Goal: Transaction & Acquisition: Purchase product/service

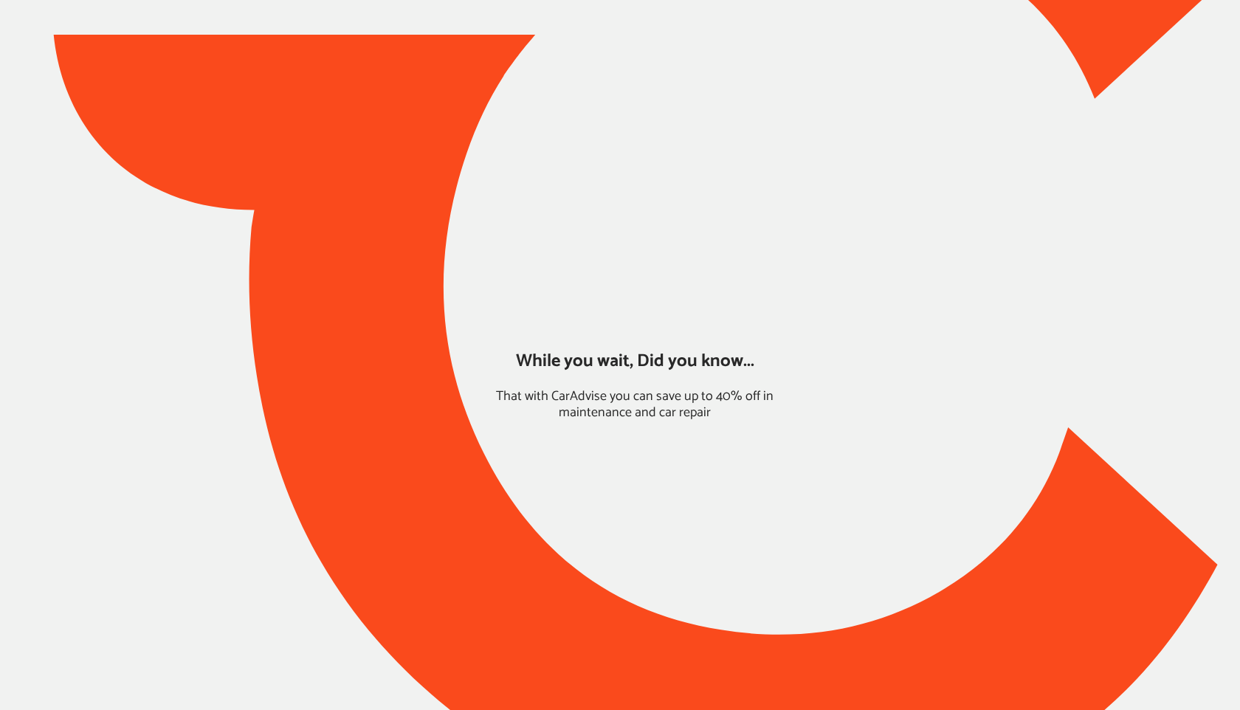
type input "*****"
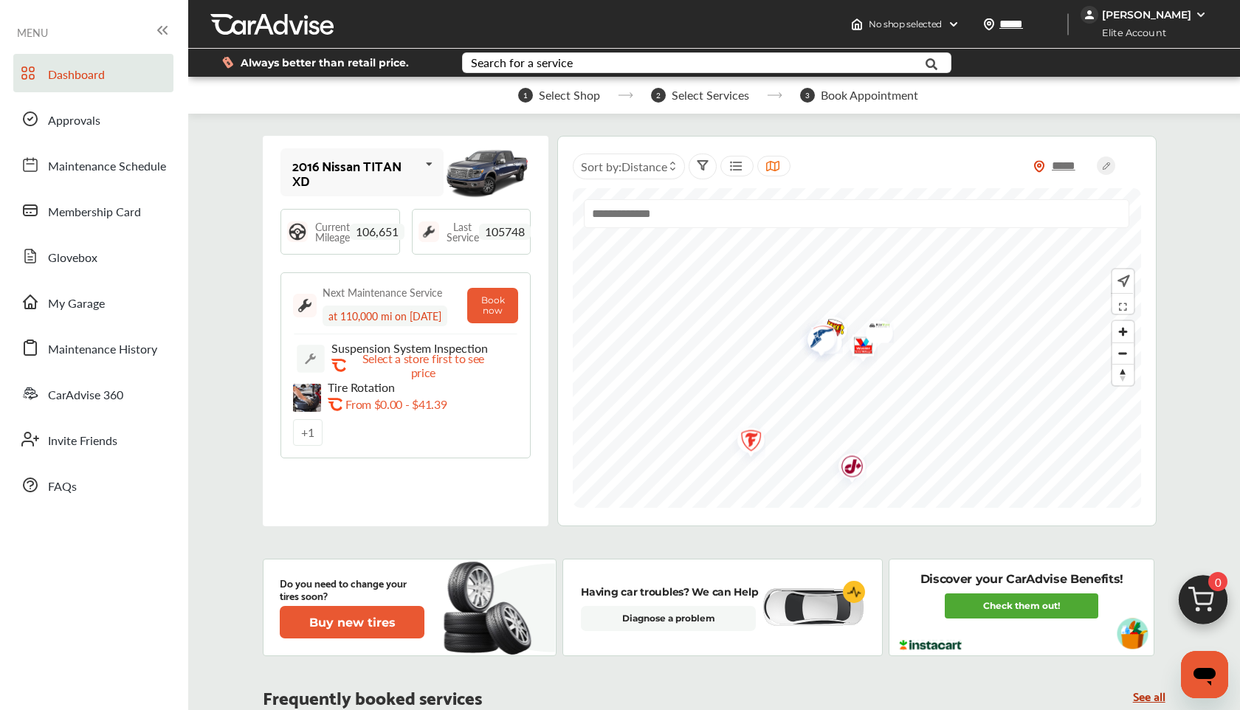
click at [1211, 597] on img at bounding box center [1203, 603] width 71 height 71
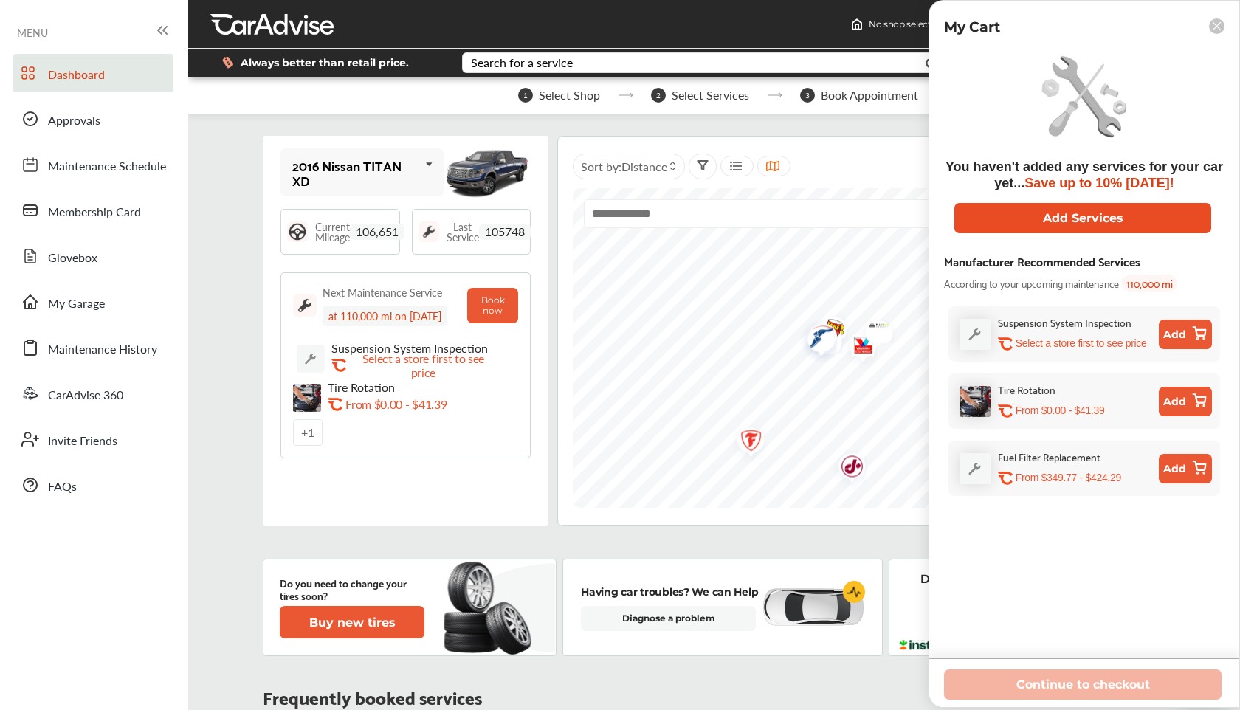
click at [1045, 216] on button "Add Services" at bounding box center [1083, 218] width 257 height 30
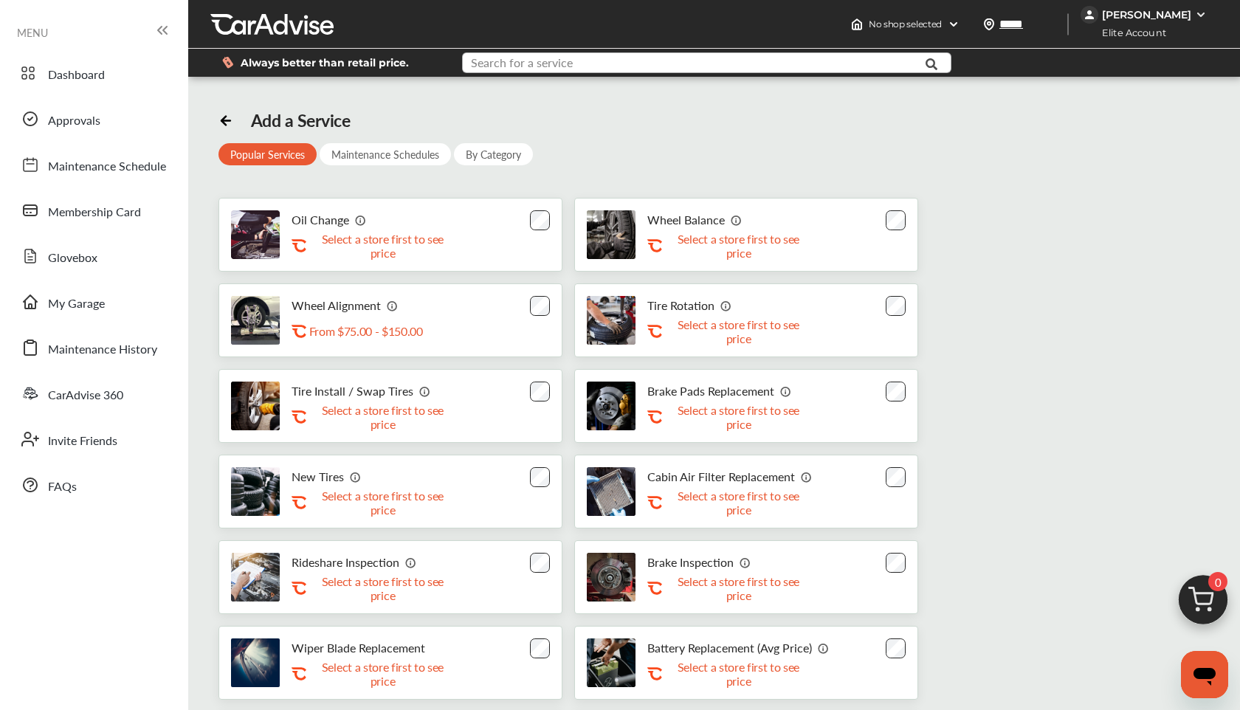
click at [625, 71] on input "text" at bounding box center [689, 64] width 451 height 23
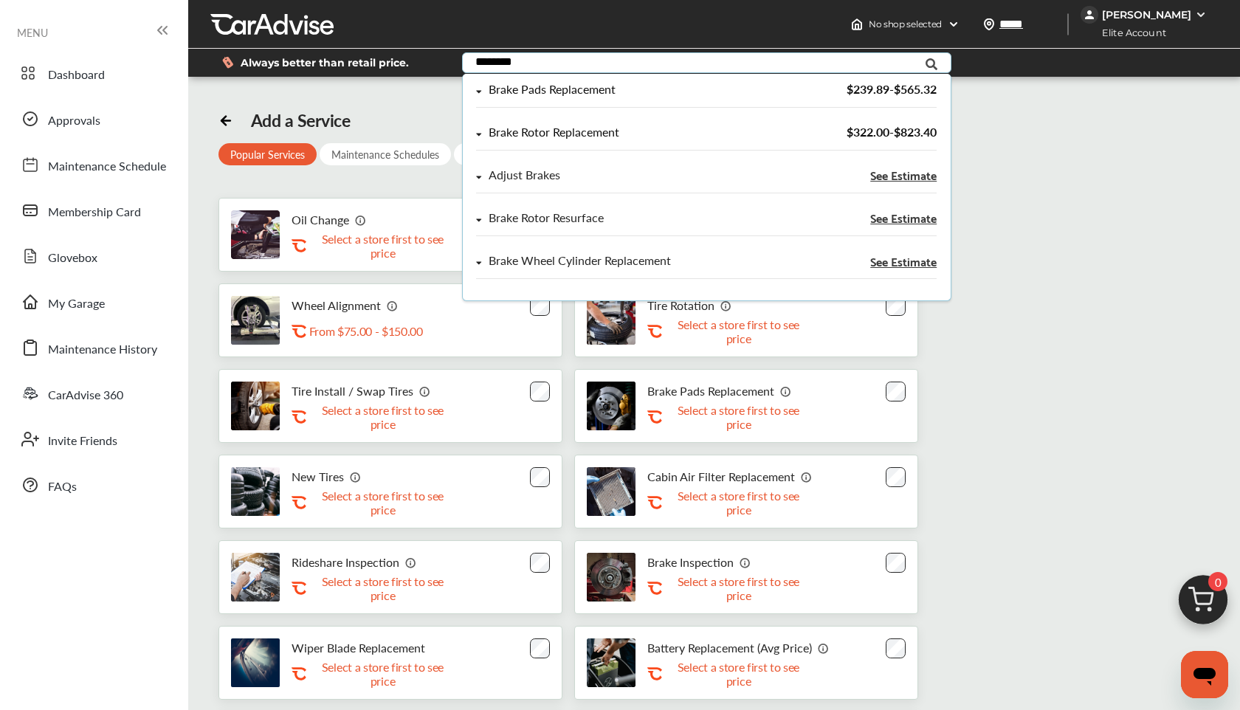
type input "********"
click at [596, 130] on div "Brake Rotor Replacement" at bounding box center [554, 132] width 131 height 13
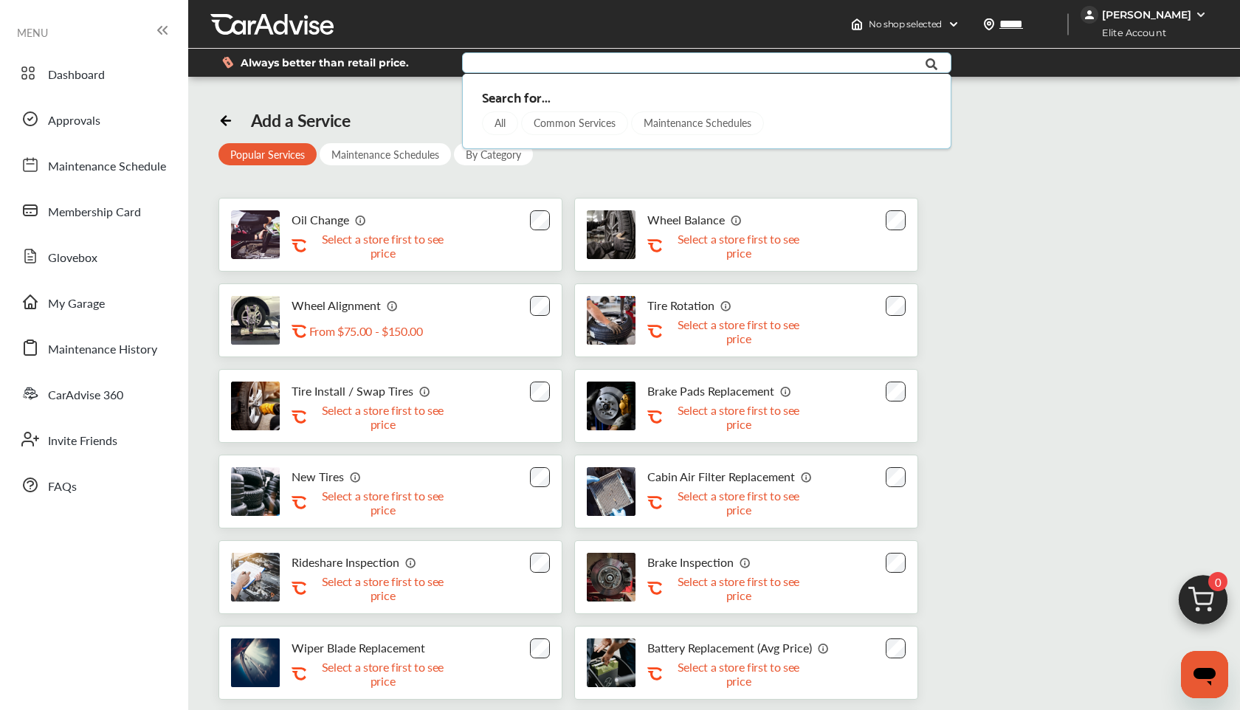
click at [568, 181] on div "Add a Service Popular Services Maintenance Schedules By Category Oil Change .st…" at bounding box center [715, 490] width 992 height 761
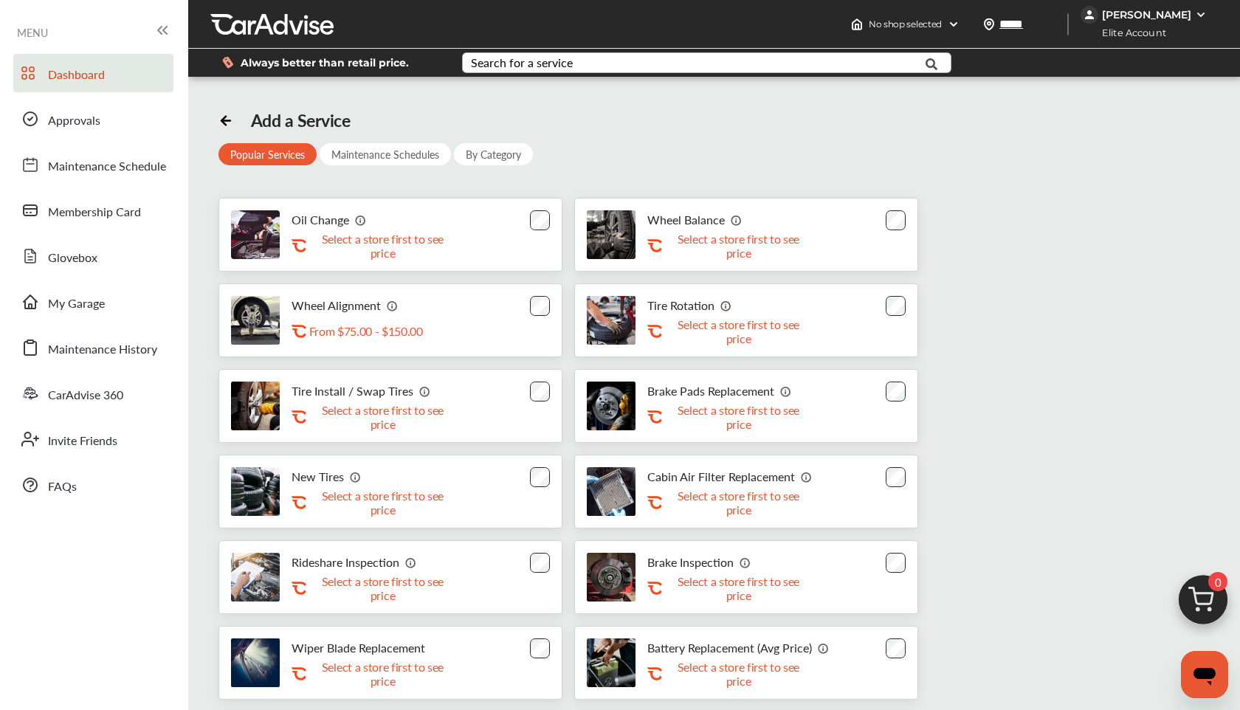
click at [103, 78] on span "Dashboard" at bounding box center [76, 75] width 57 height 19
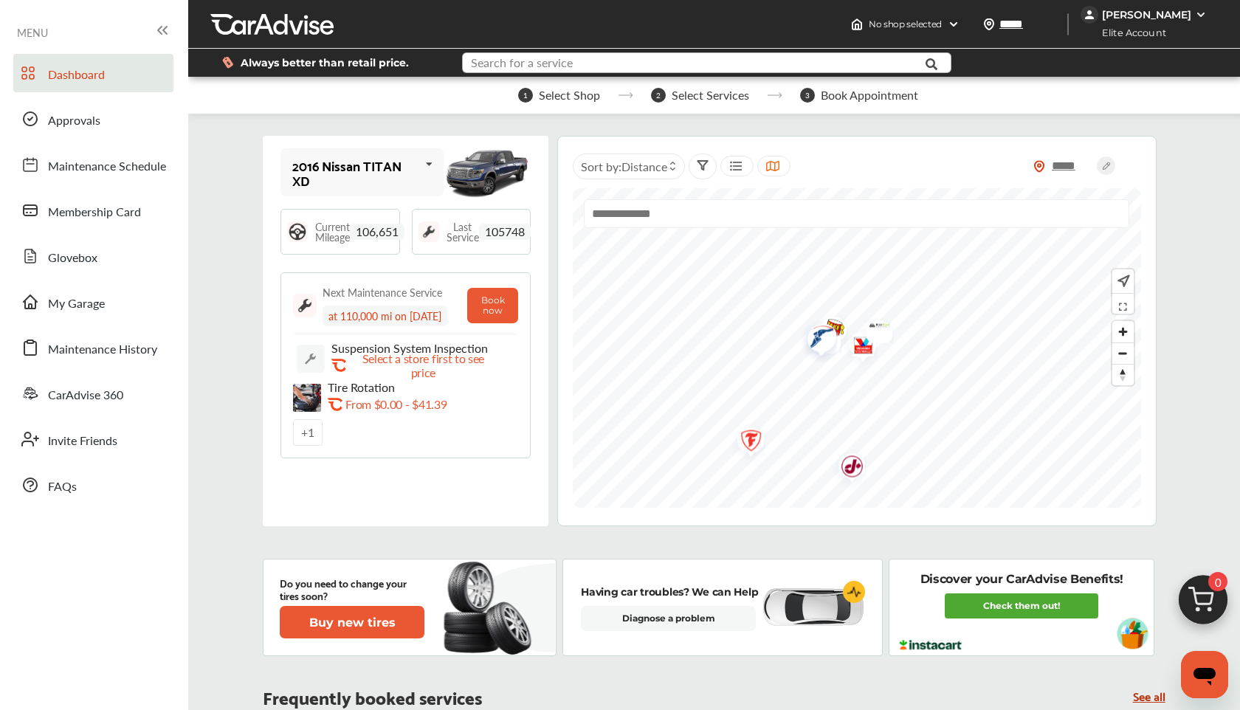
click at [648, 64] on input "text" at bounding box center [689, 64] width 451 height 23
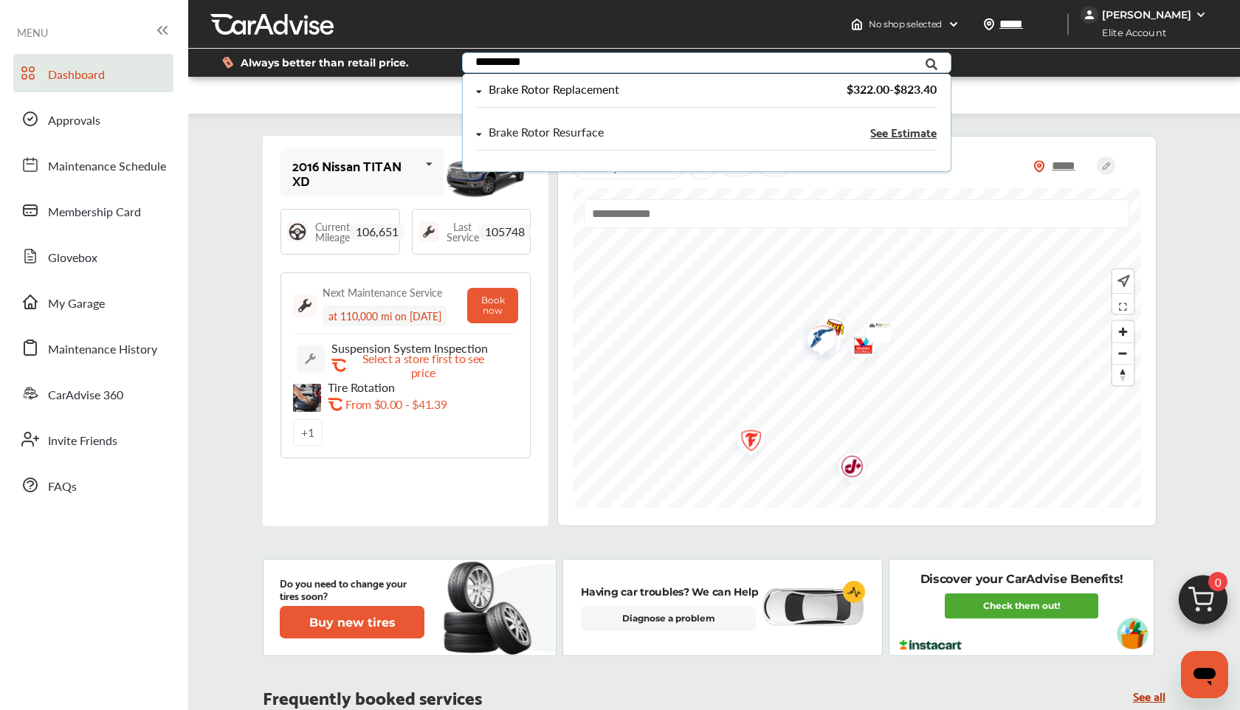
type input "**********"
click at [582, 84] on div "Brake Rotor Replacement" at bounding box center [554, 89] width 131 height 13
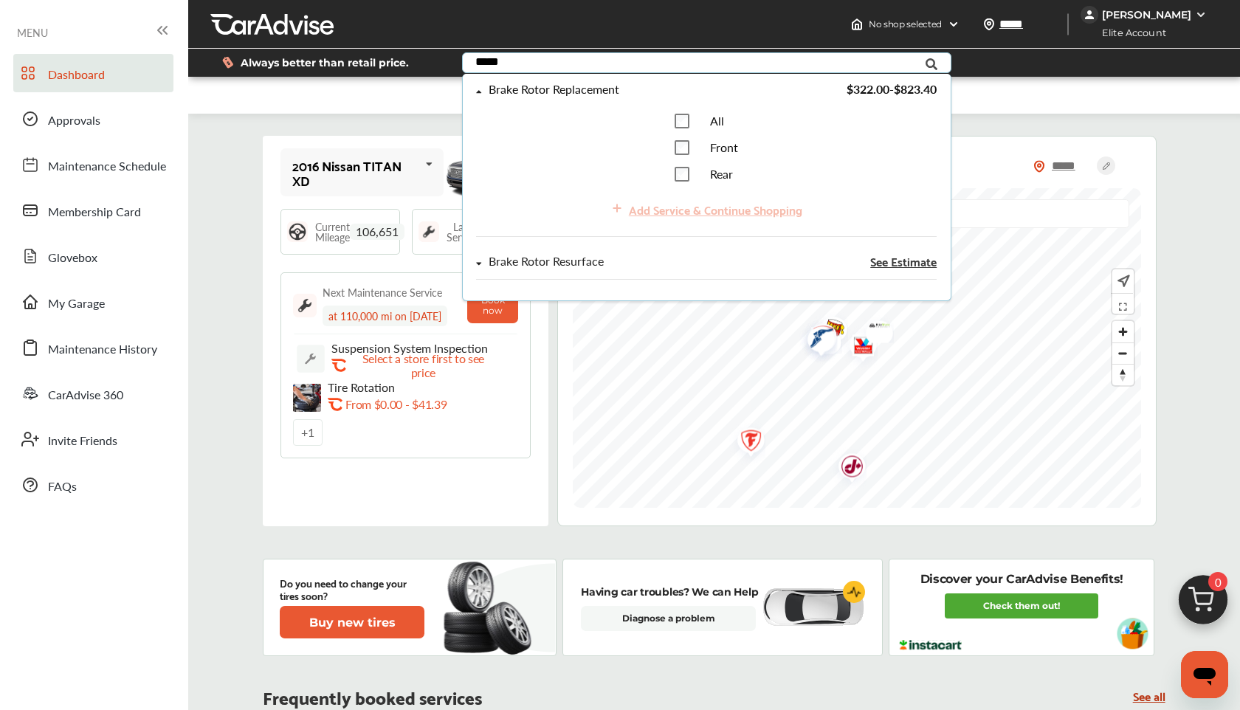
type input "*****"
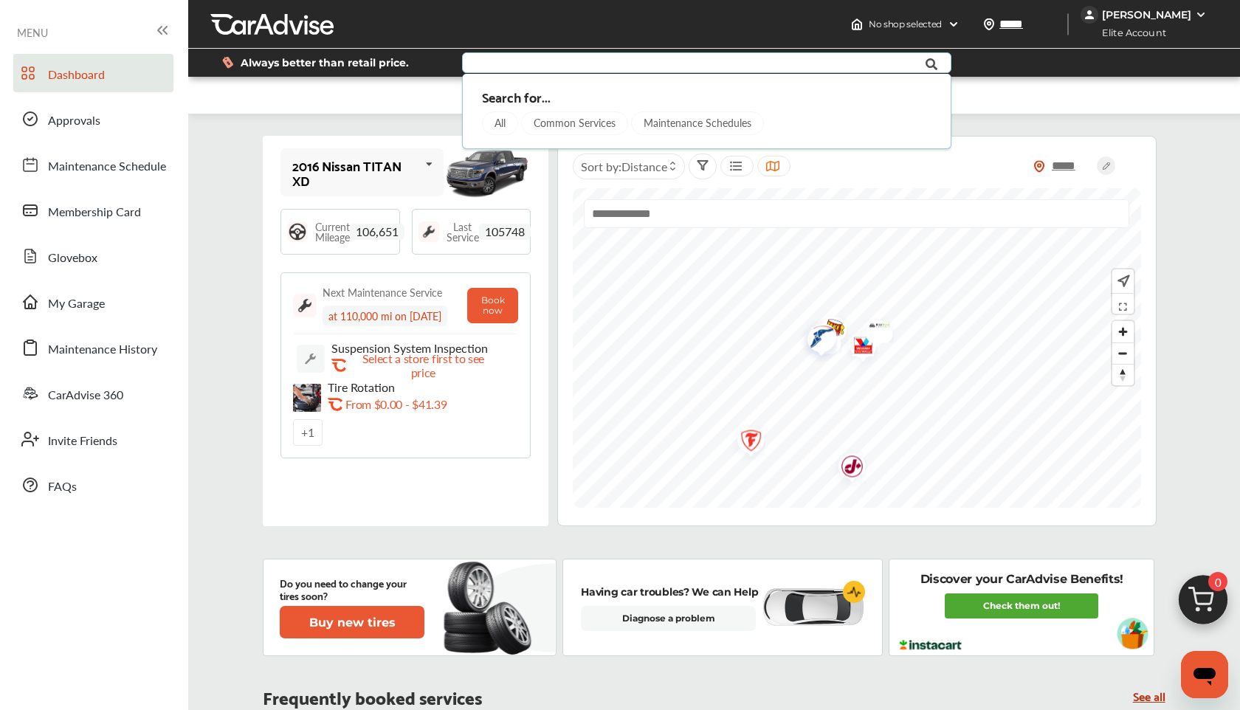
click at [1191, 596] on img at bounding box center [1203, 603] width 71 height 71
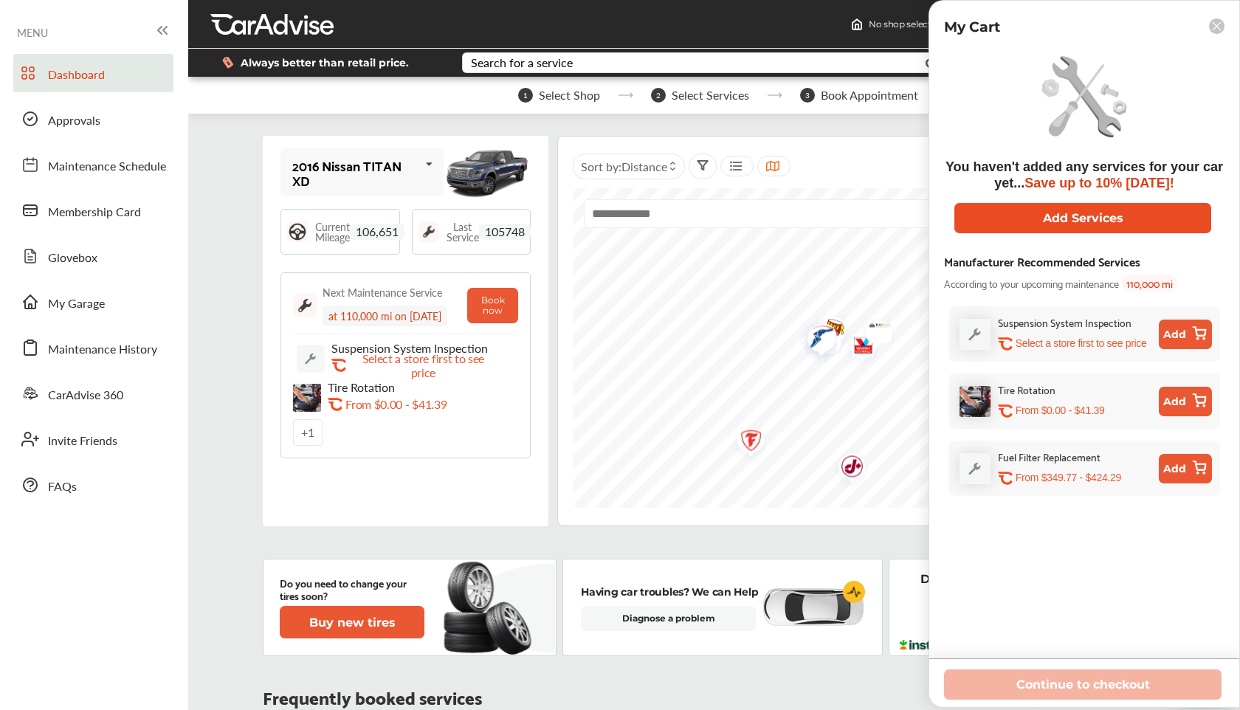
click at [1005, 219] on button "Add Services" at bounding box center [1083, 218] width 257 height 30
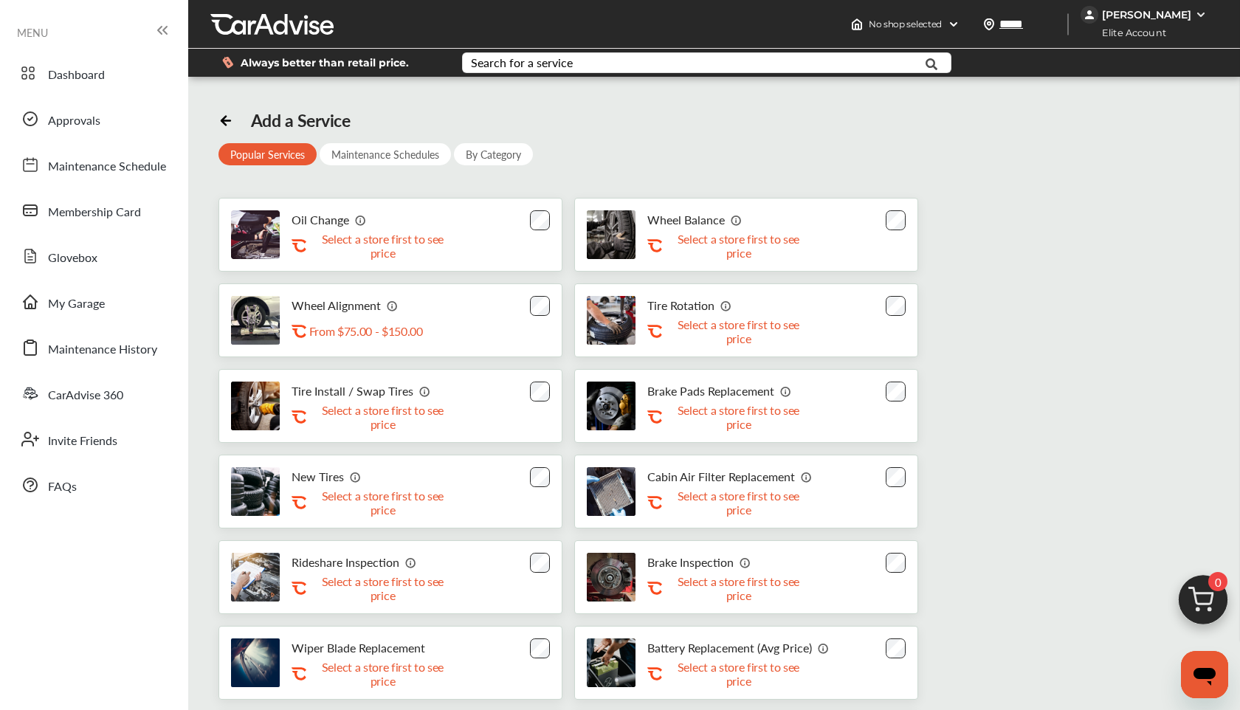
click at [992, 219] on div "Oil Change .st0{fill:#FA4A1C;} Select a store first to see price Wheel Balance …" at bounding box center [715, 534] width 992 height 673
click at [674, 52] on div "Search for a service Search for... All Common Services Maintenance Schedules" at bounding box center [706, 62] width 489 height 21
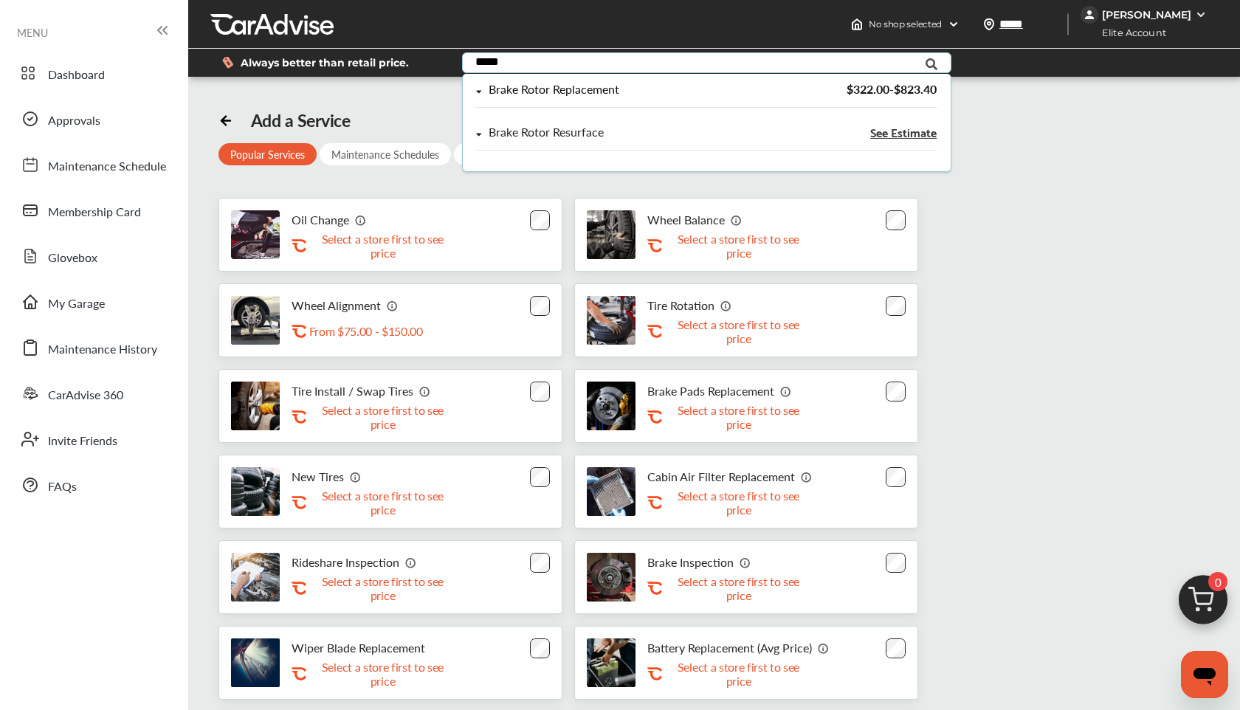
type input "*****"
click at [586, 87] on div "Brake Rotor Replacement" at bounding box center [554, 89] width 131 height 13
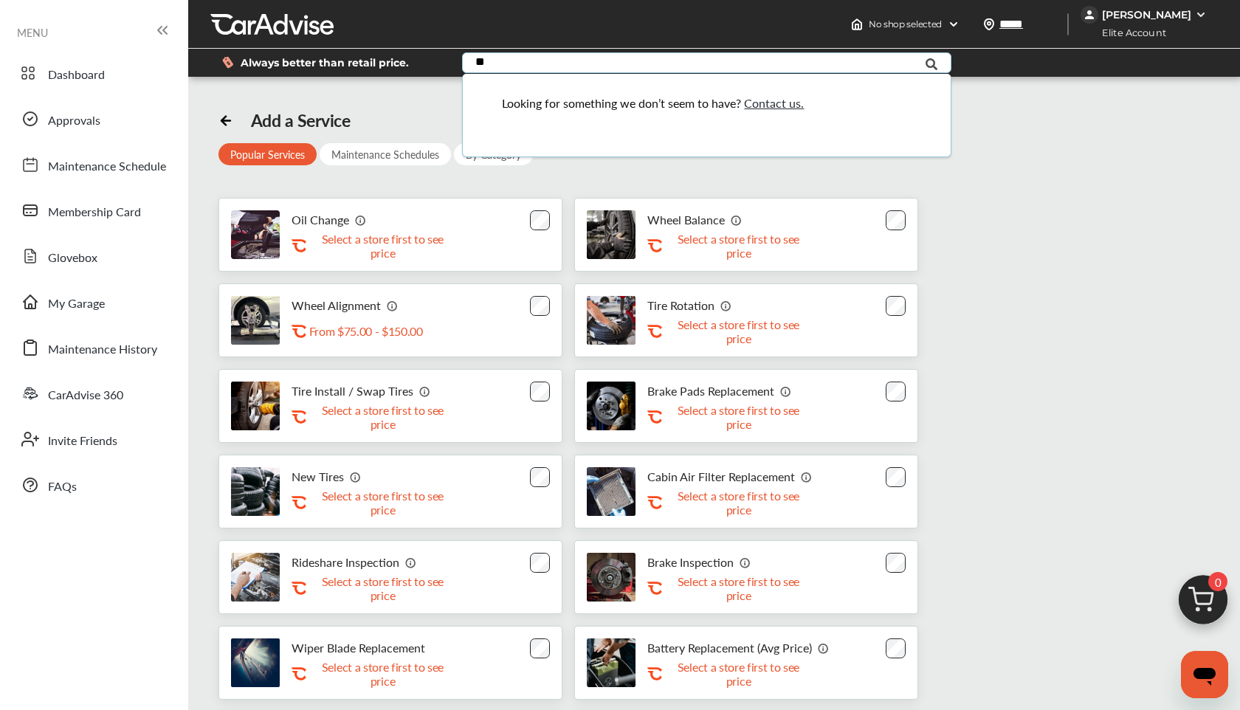
type input "*"
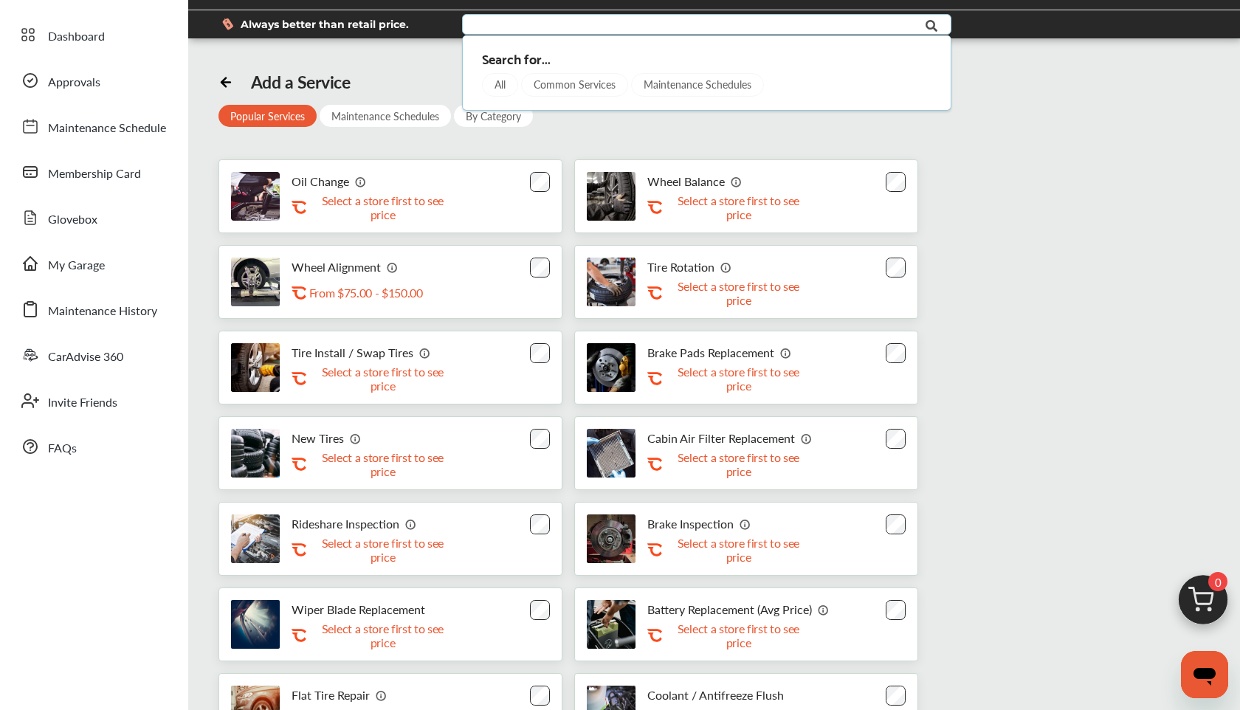
scroll to position [40, 0]
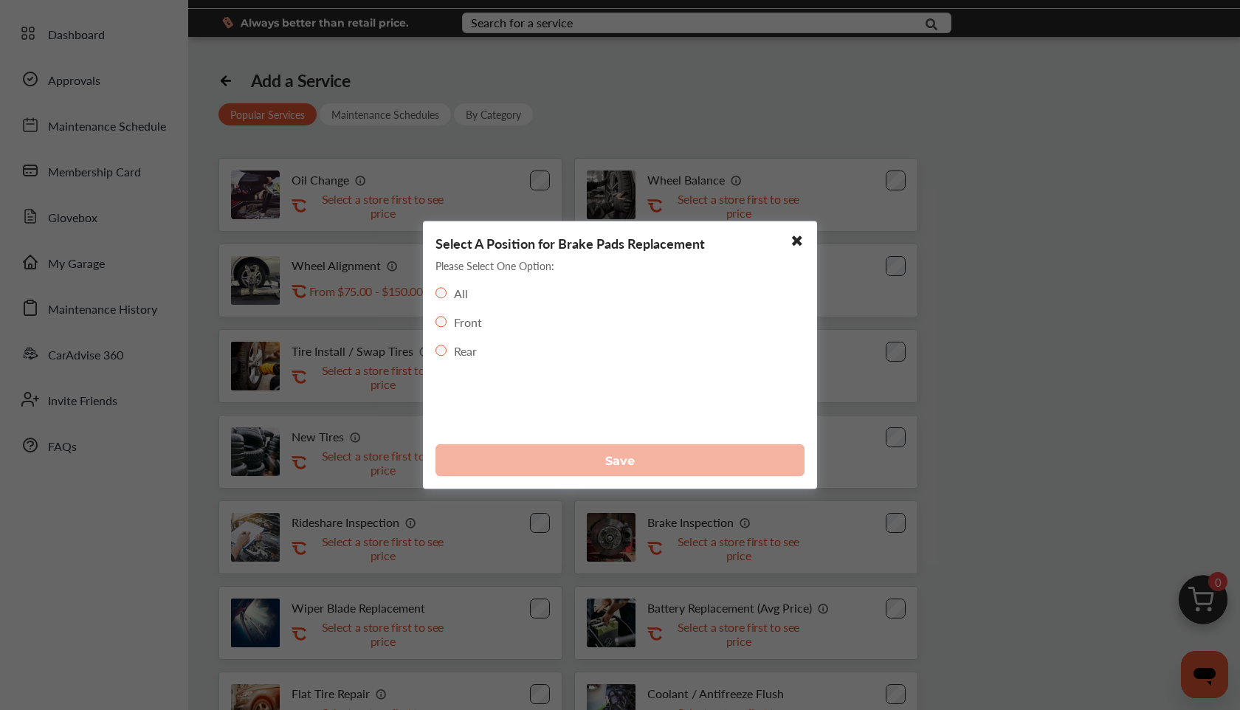
click at [450, 350] on div "Rear" at bounding box center [456, 351] width 41 height 17
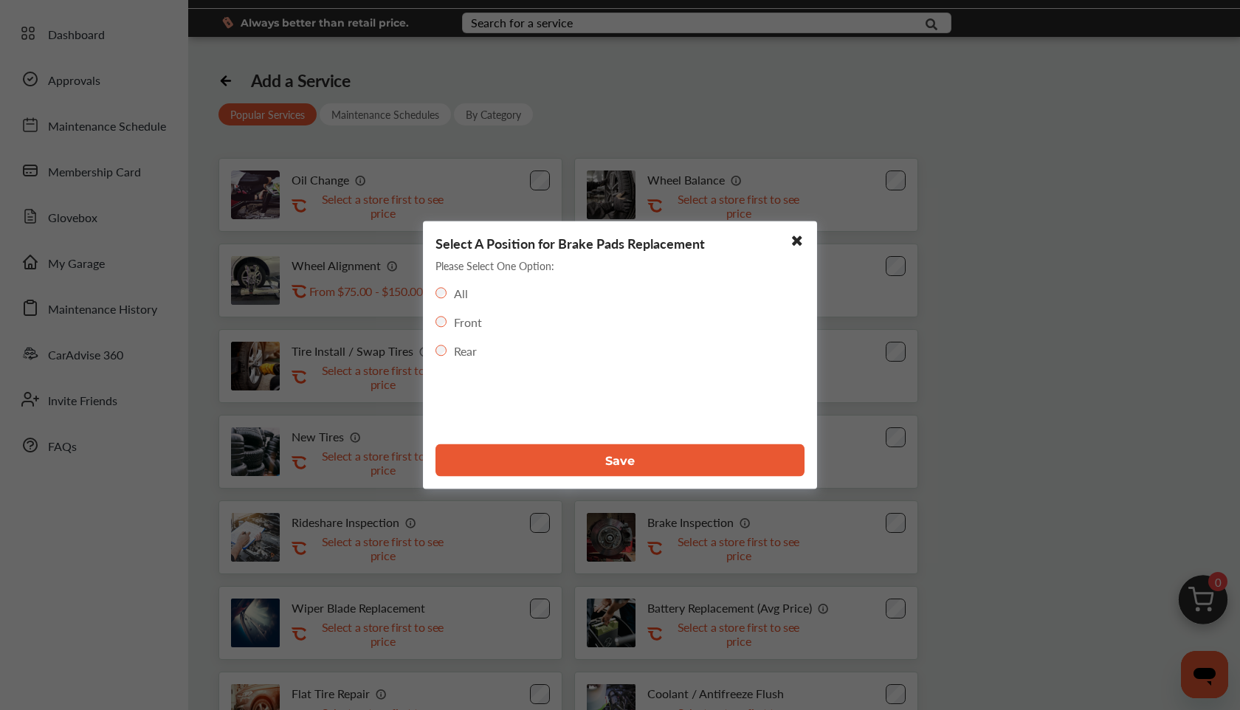
click at [523, 470] on button "Save" at bounding box center [620, 460] width 369 height 32
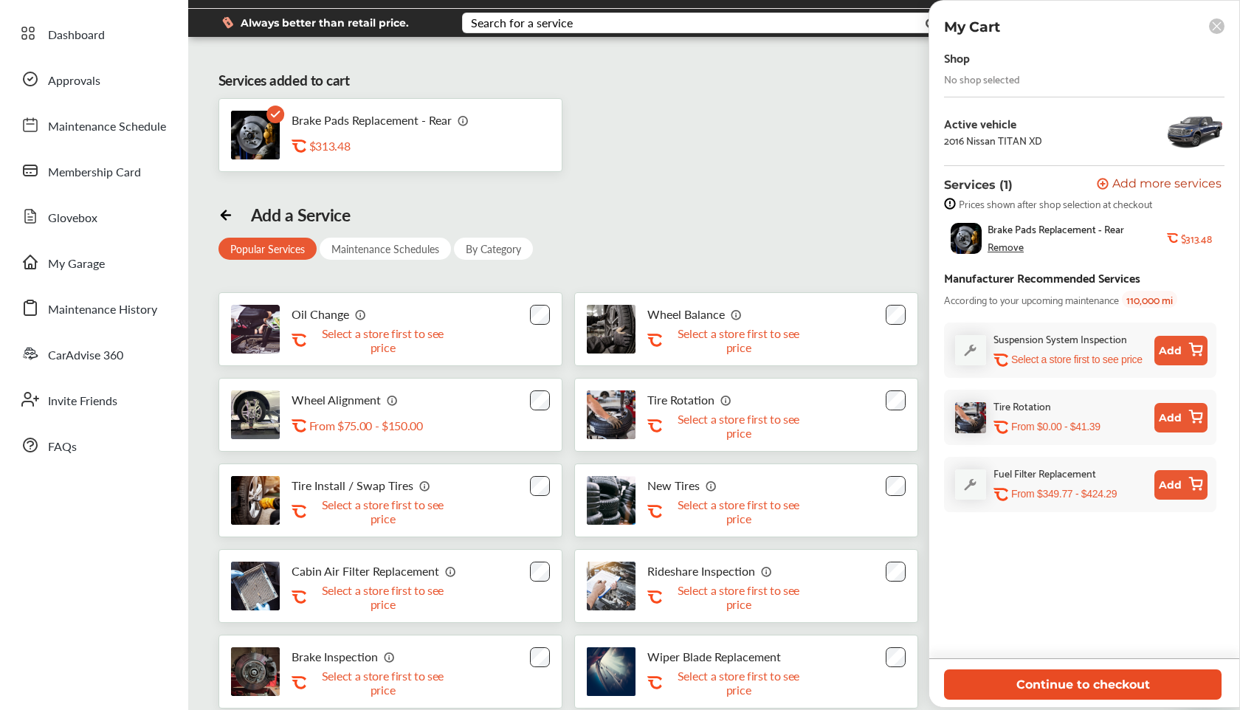
click at [1079, 689] on button "Continue to checkout" at bounding box center [1083, 685] width 278 height 30
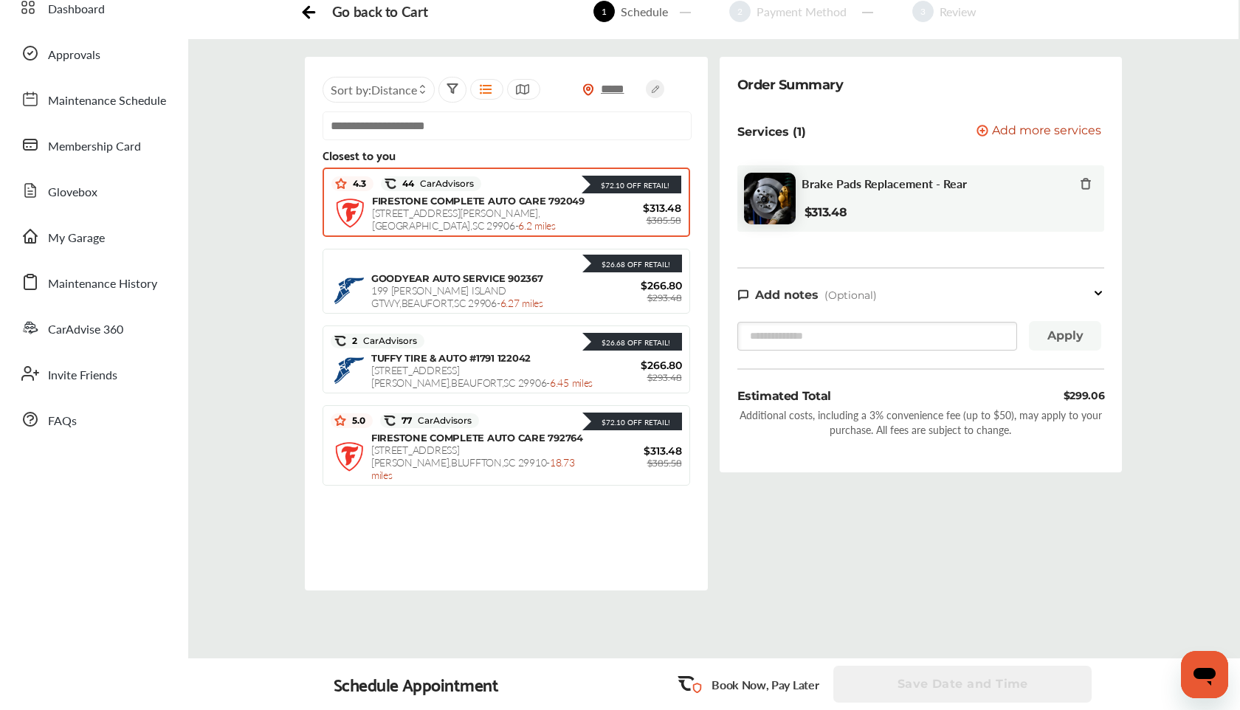
scroll to position [16, 0]
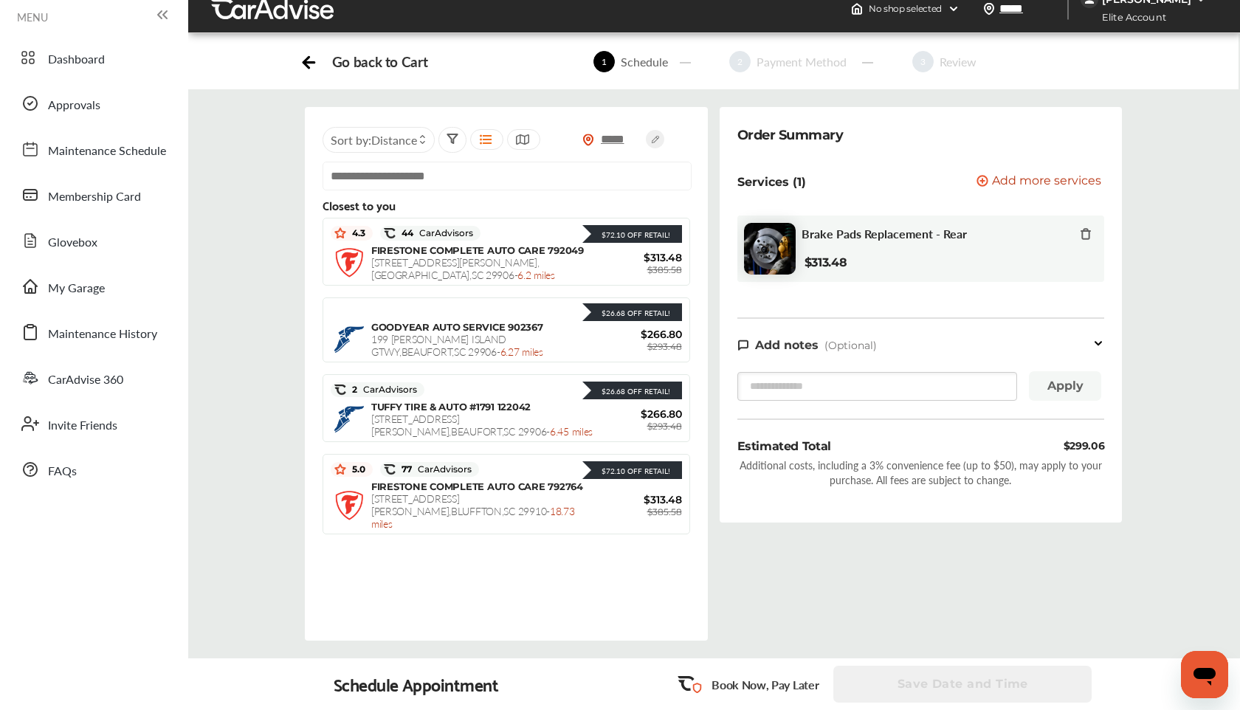
scroll to position [40, 0]
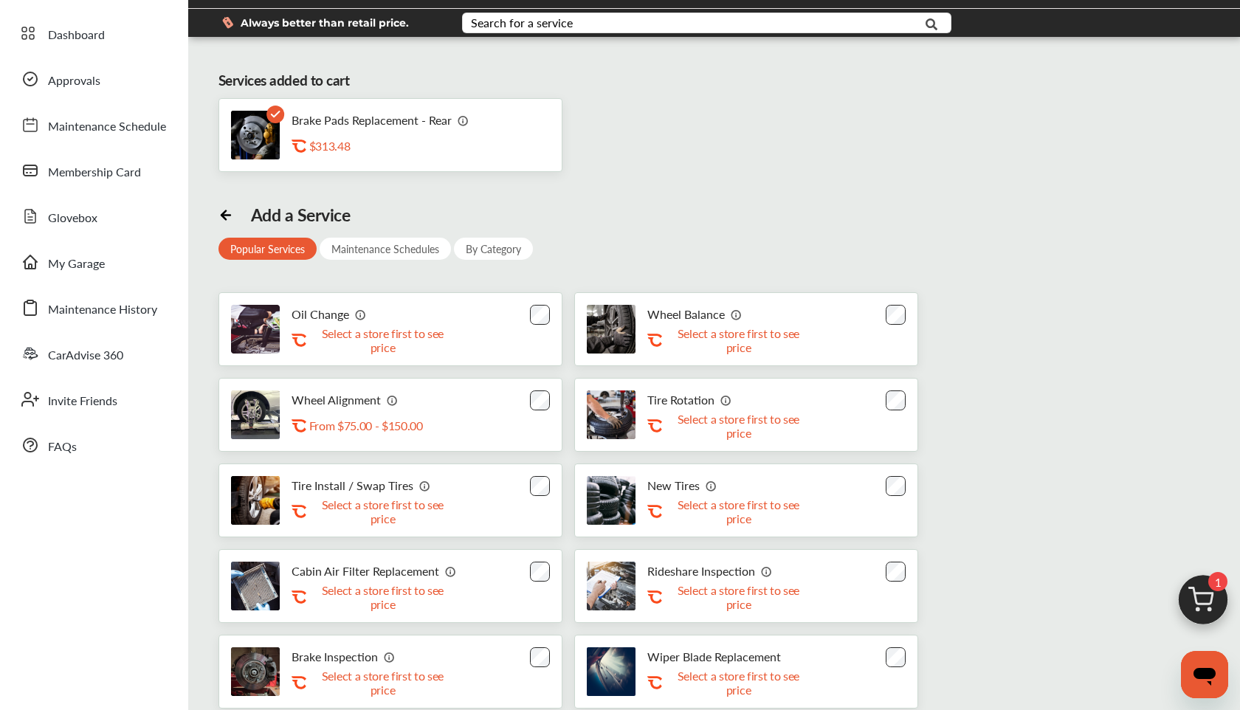
click at [1208, 608] on img at bounding box center [1203, 603] width 71 height 71
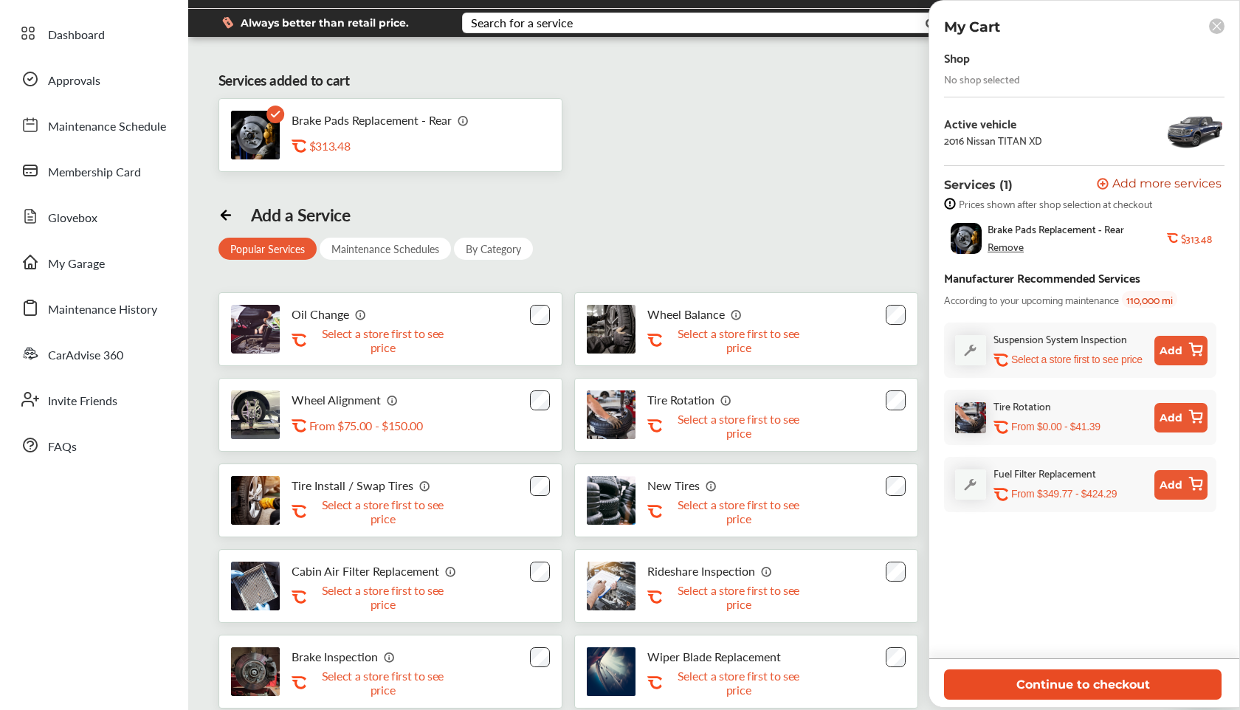
click at [1042, 689] on button "Continue to checkout" at bounding box center [1083, 685] width 278 height 30
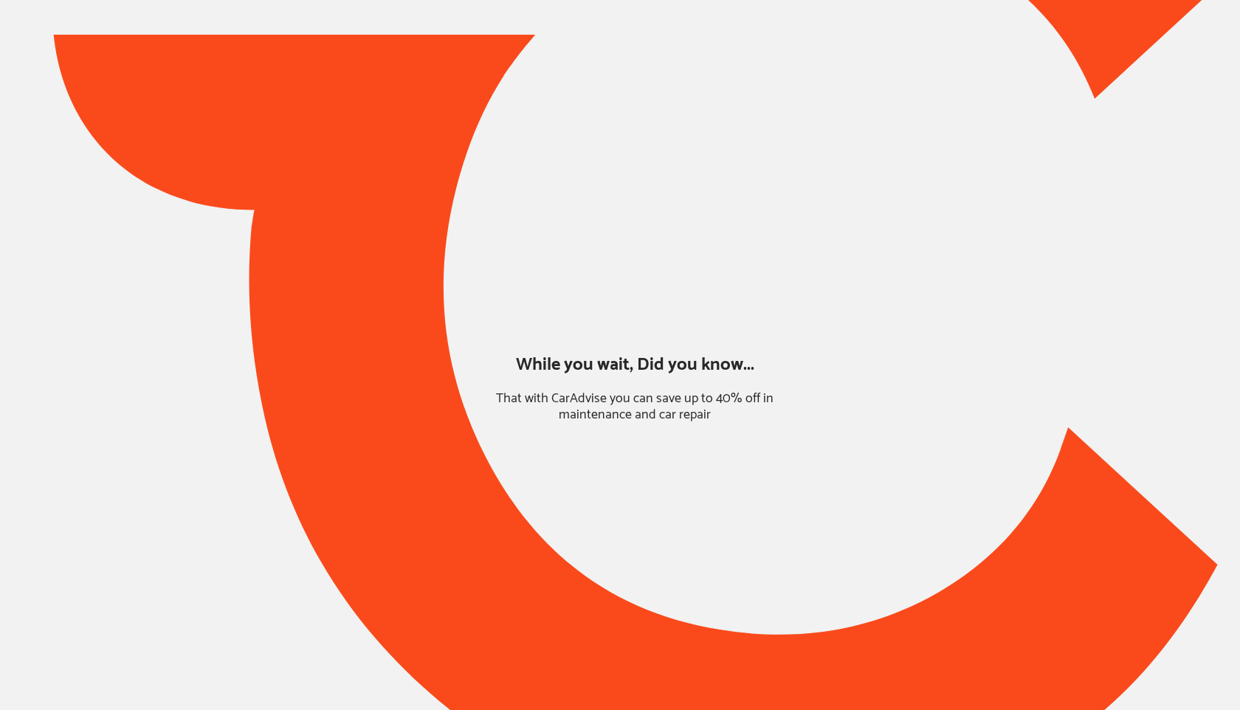
type input "*****"
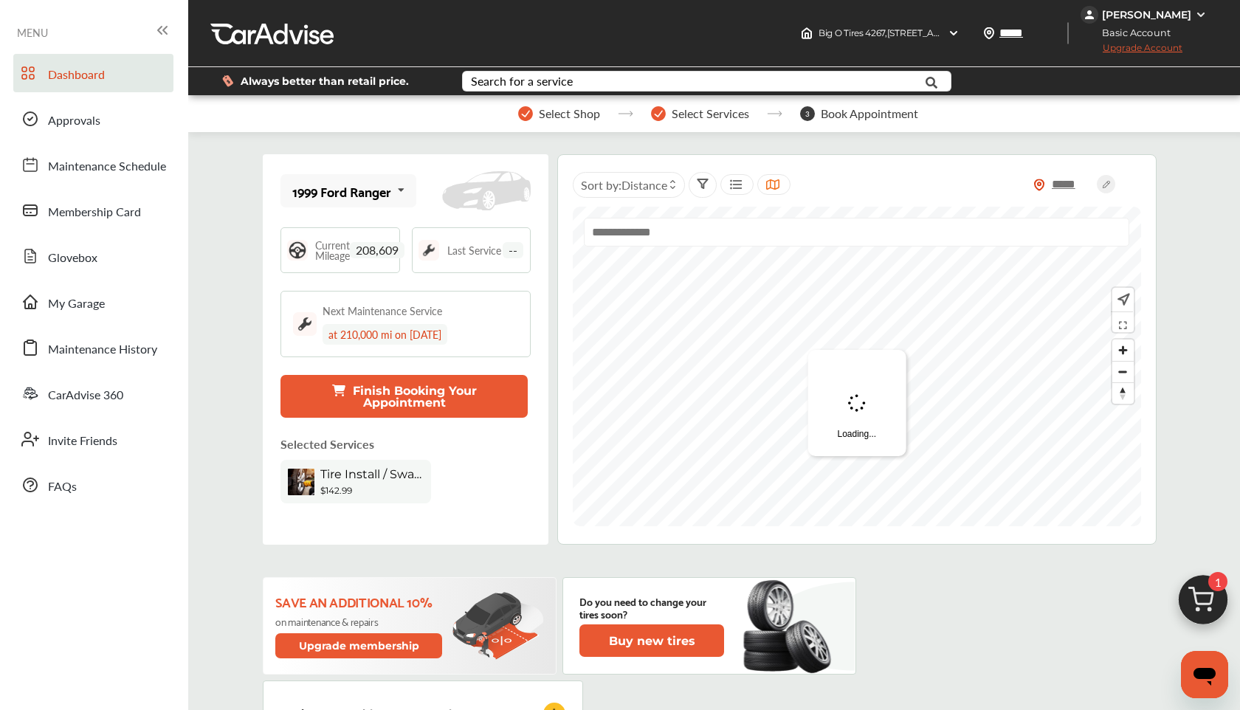
click at [1202, 595] on img at bounding box center [1203, 603] width 71 height 71
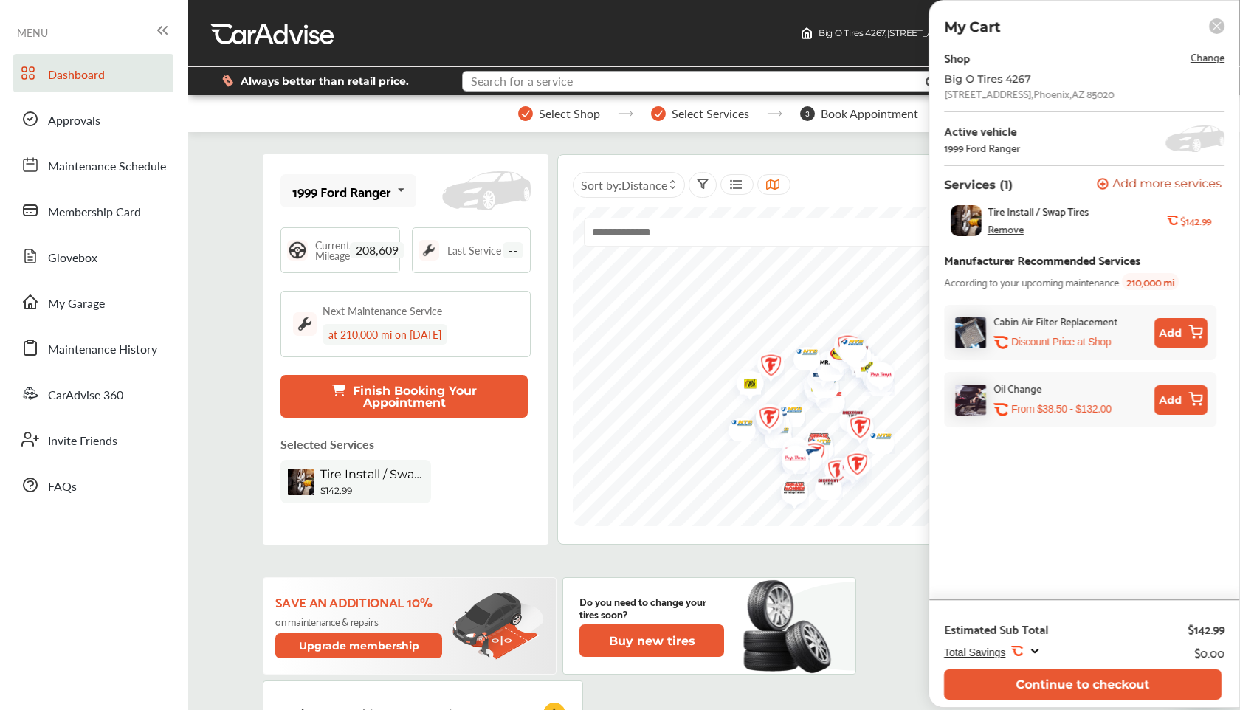
click at [643, 80] on input "text" at bounding box center [689, 83] width 451 height 23
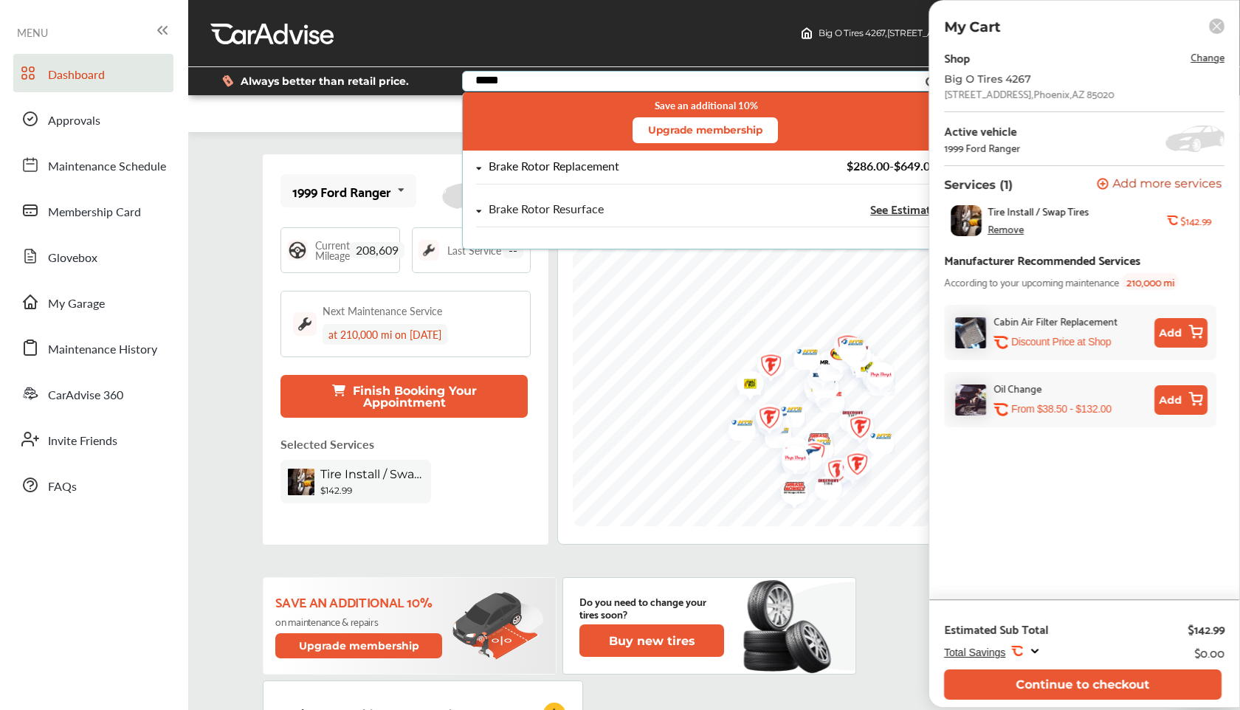
type input "*****"
click at [578, 171] on div "Brake Rotor Replacement" at bounding box center [554, 166] width 131 height 13
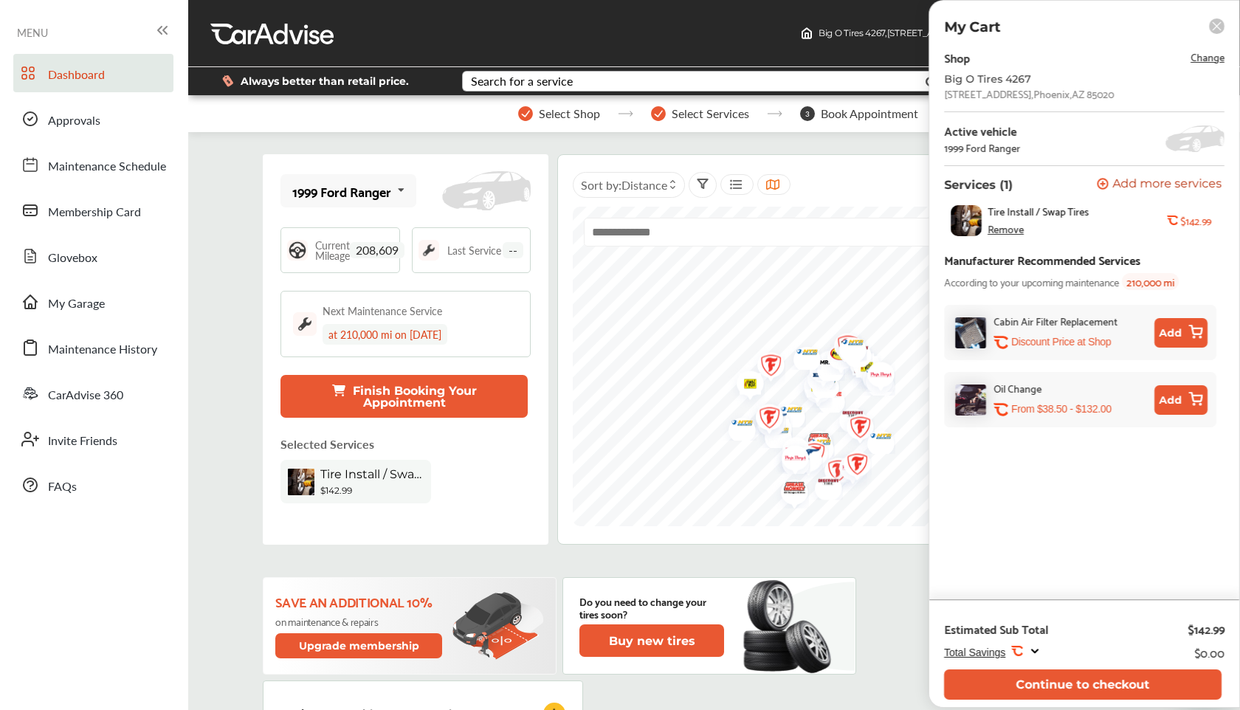
click at [1221, 27] on rect at bounding box center [1217, 26] width 16 height 16
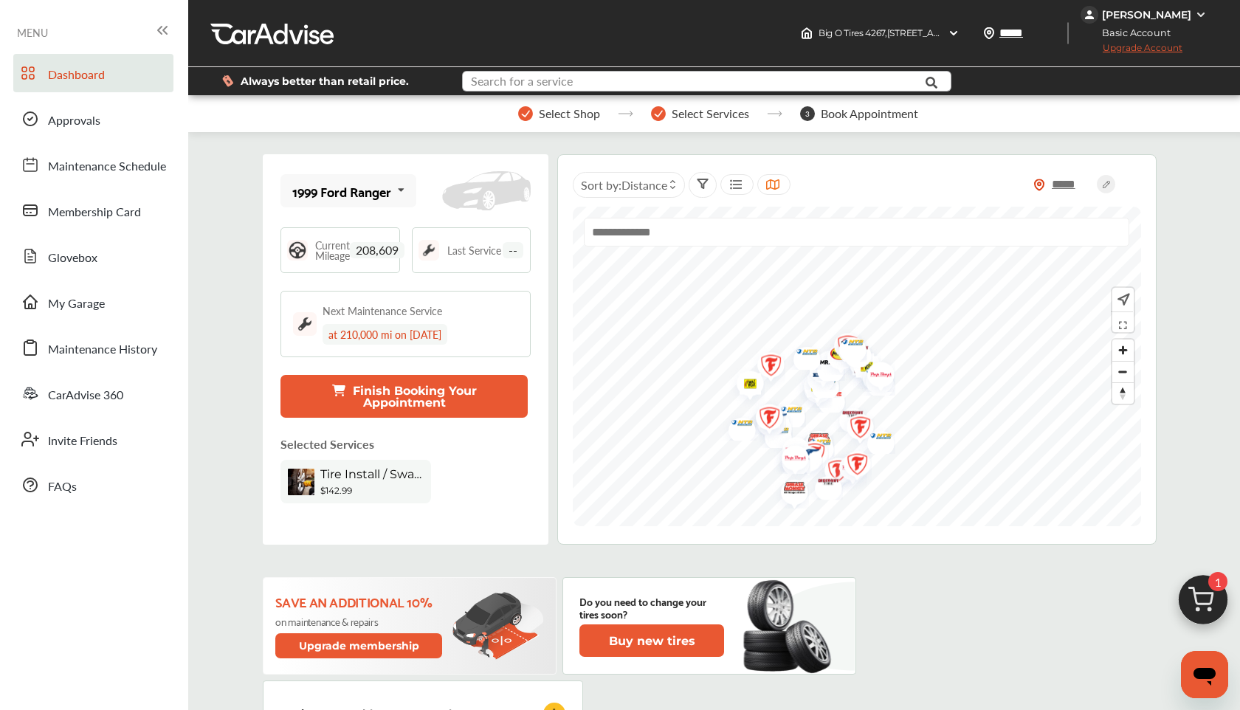
click at [692, 78] on input "text" at bounding box center [689, 83] width 451 height 23
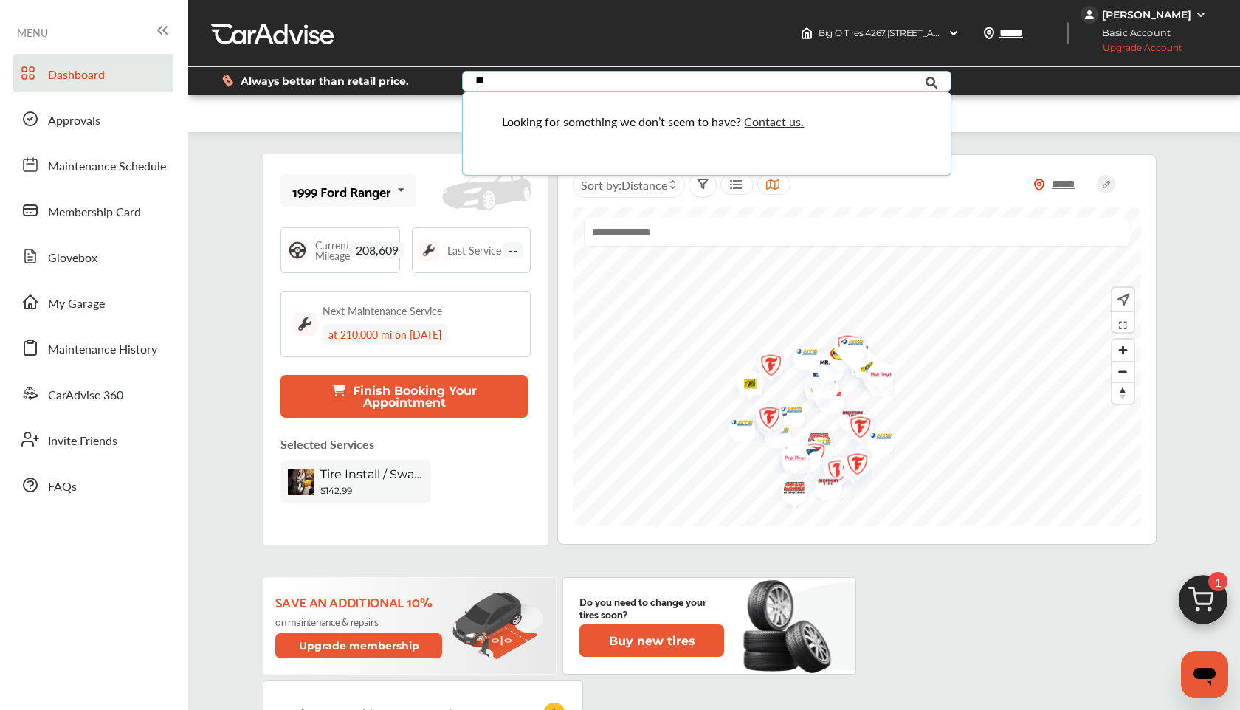
type input "*"
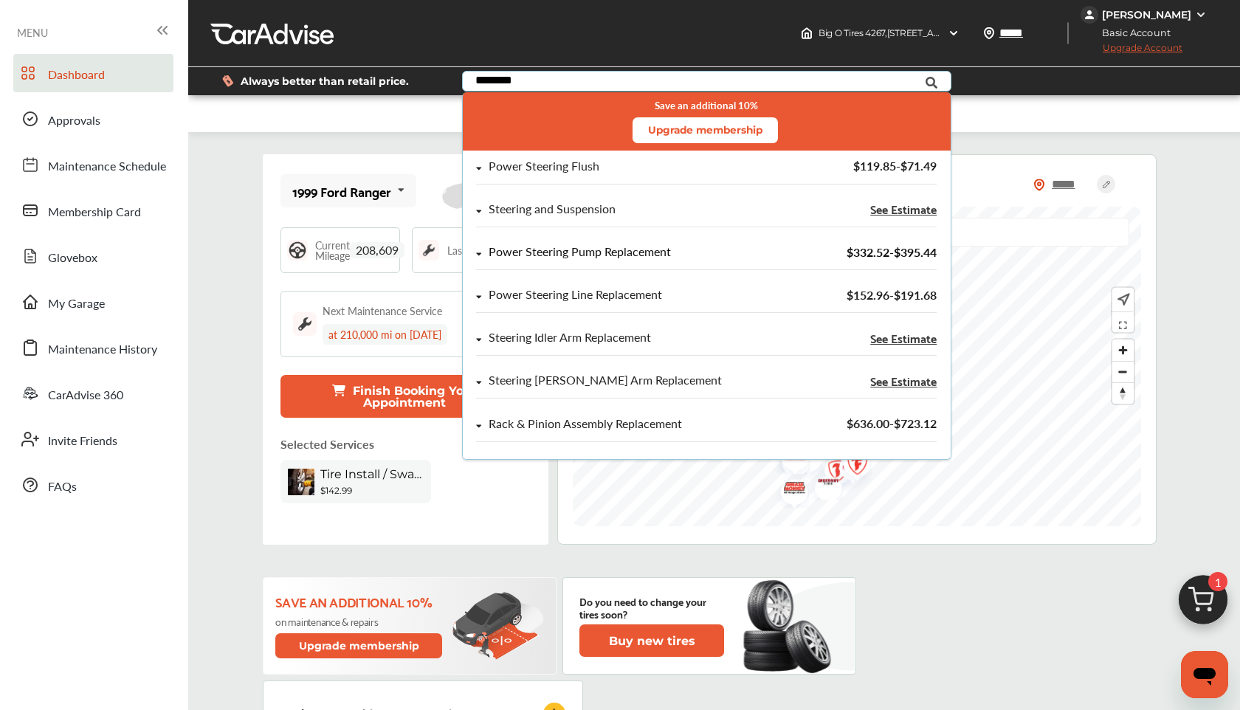
type input "********"
click at [636, 252] on div "Power Steering Pump Replacement" at bounding box center [580, 252] width 182 height 13
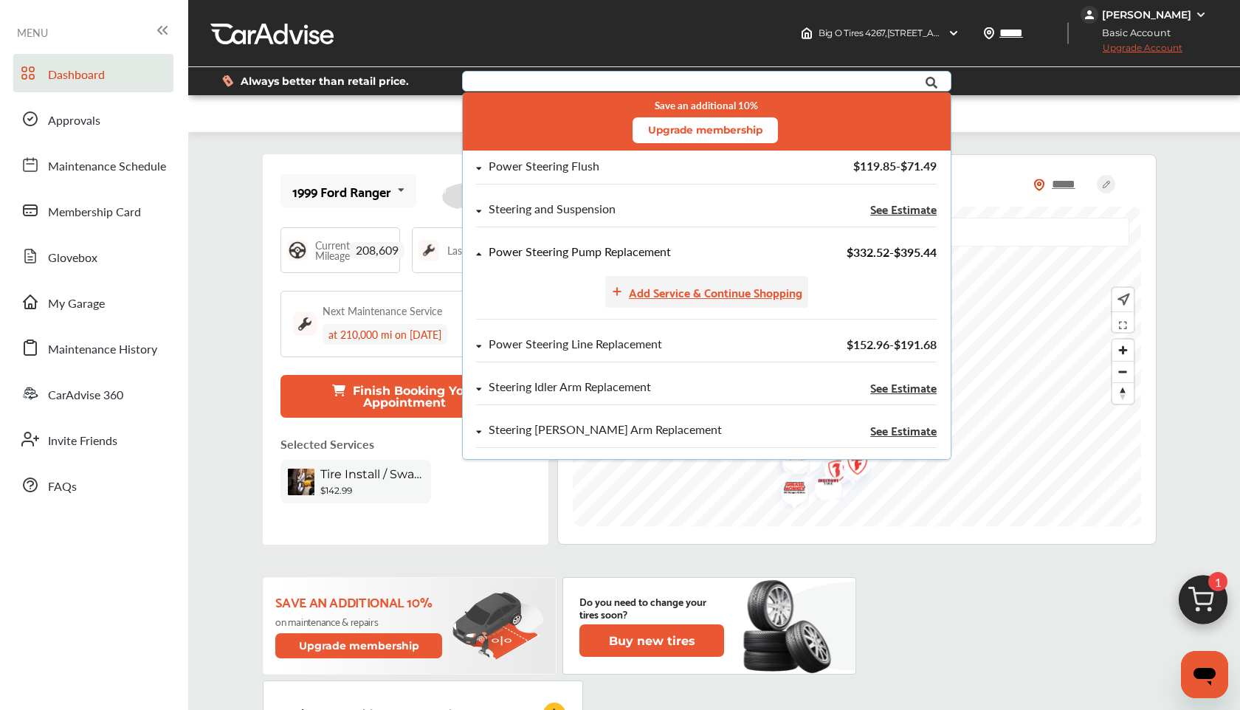
click at [719, 295] on div "Add Service & Continue Shopping" at bounding box center [715, 292] width 173 height 20
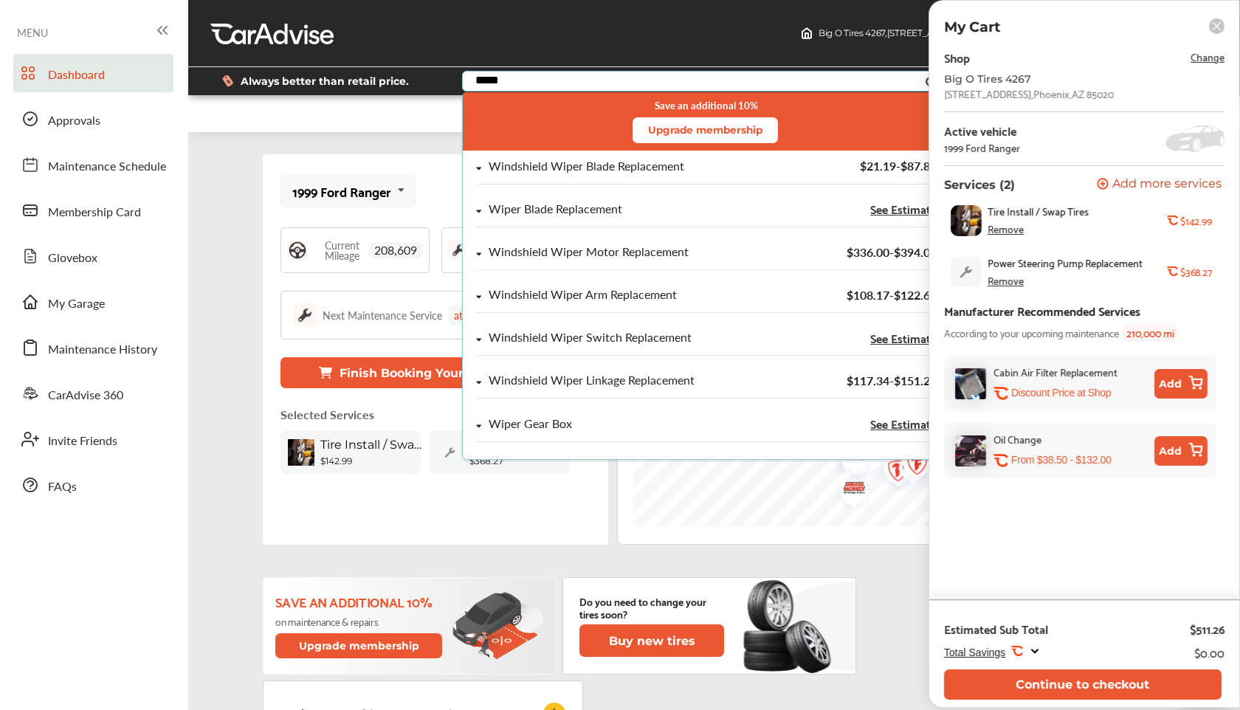
type input "*****"
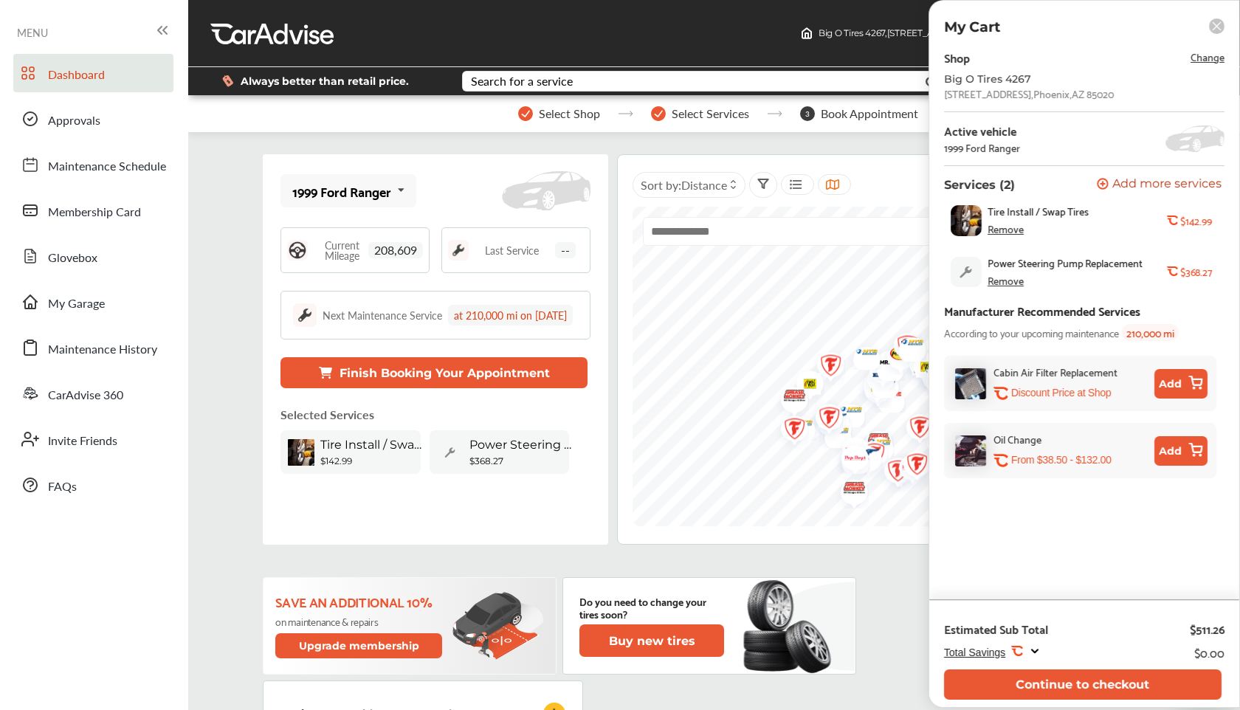
click at [1218, 26] on rect at bounding box center [1217, 26] width 16 height 16
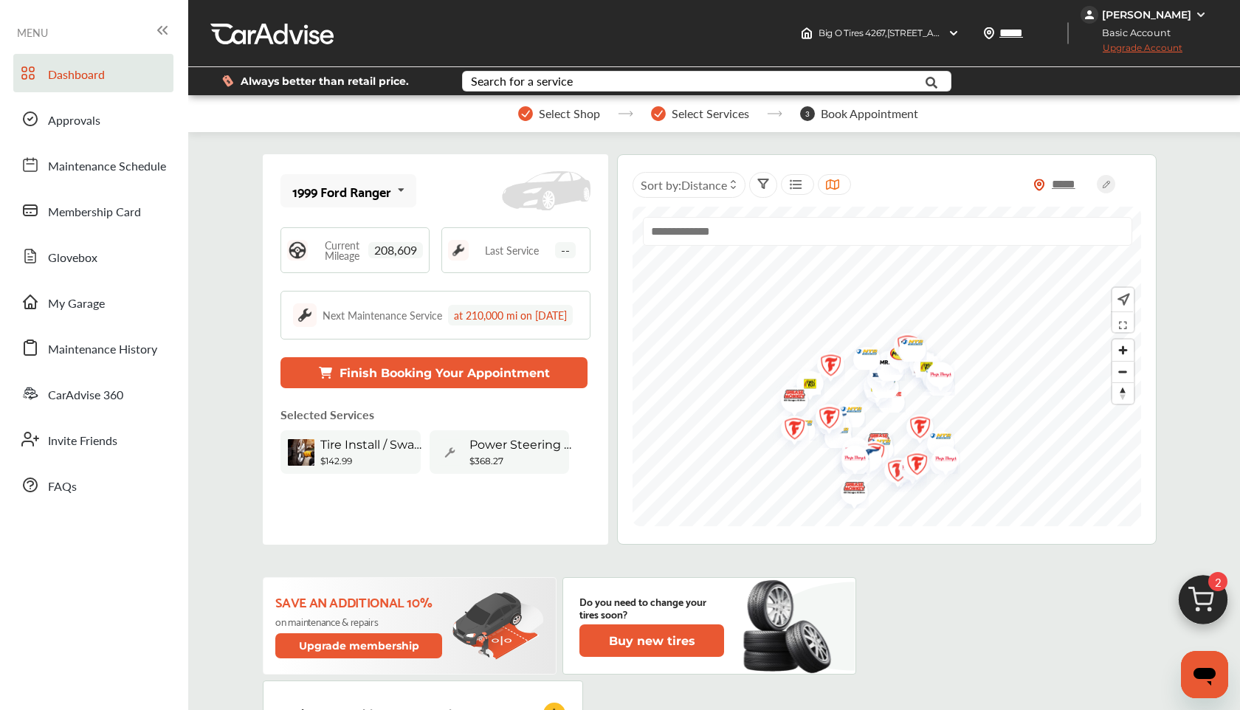
click at [777, 69] on div "Search for a service Search for... All Common Services Maintenance Schedules" at bounding box center [714, 81] width 528 height 28
click at [757, 80] on input "text" at bounding box center [689, 83] width 451 height 23
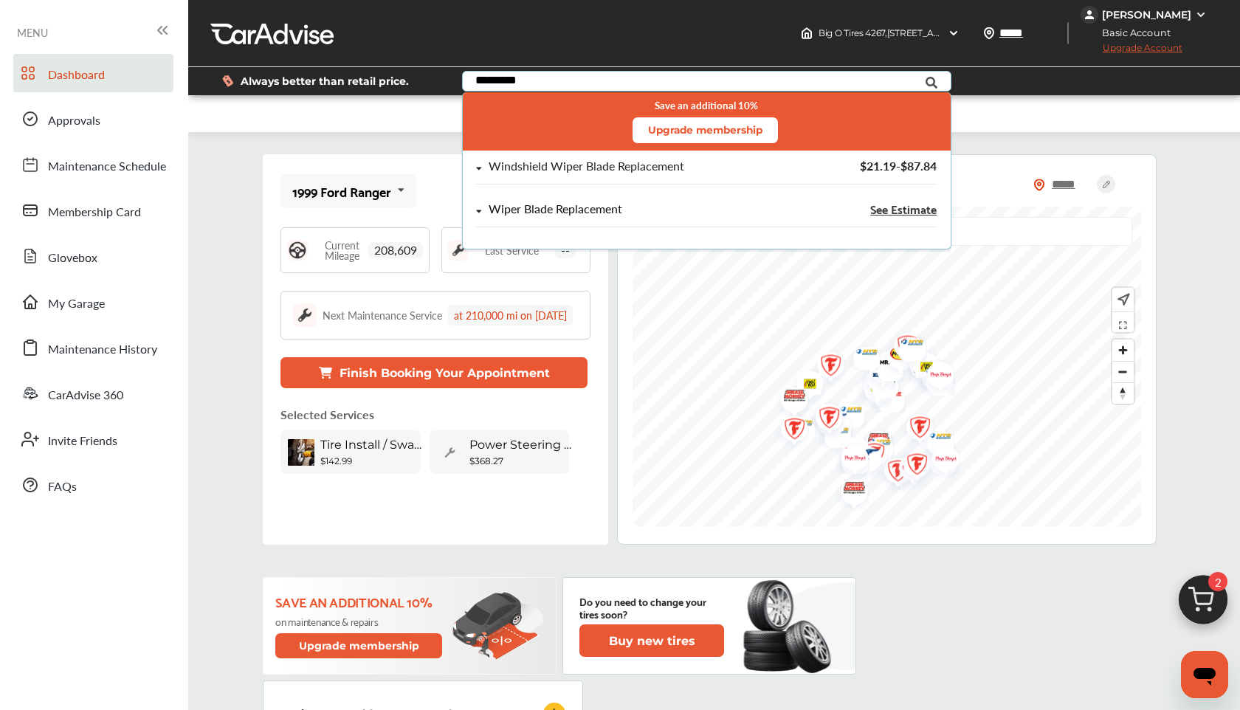
type input "*********"
click at [479, 208] on icon at bounding box center [480, 211] width 6 height 9
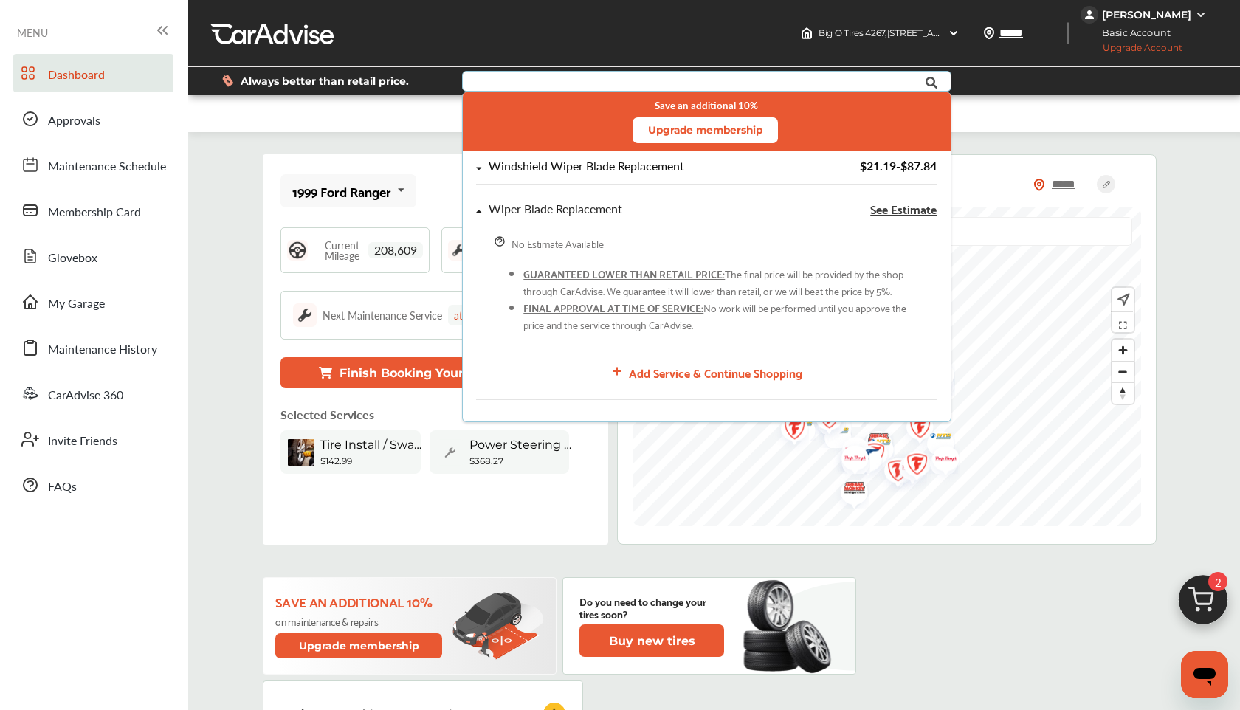
click at [475, 162] on div "Windshield Wiper Blade Replacement $21.19 - $87.84" at bounding box center [707, 172] width 488 height 43
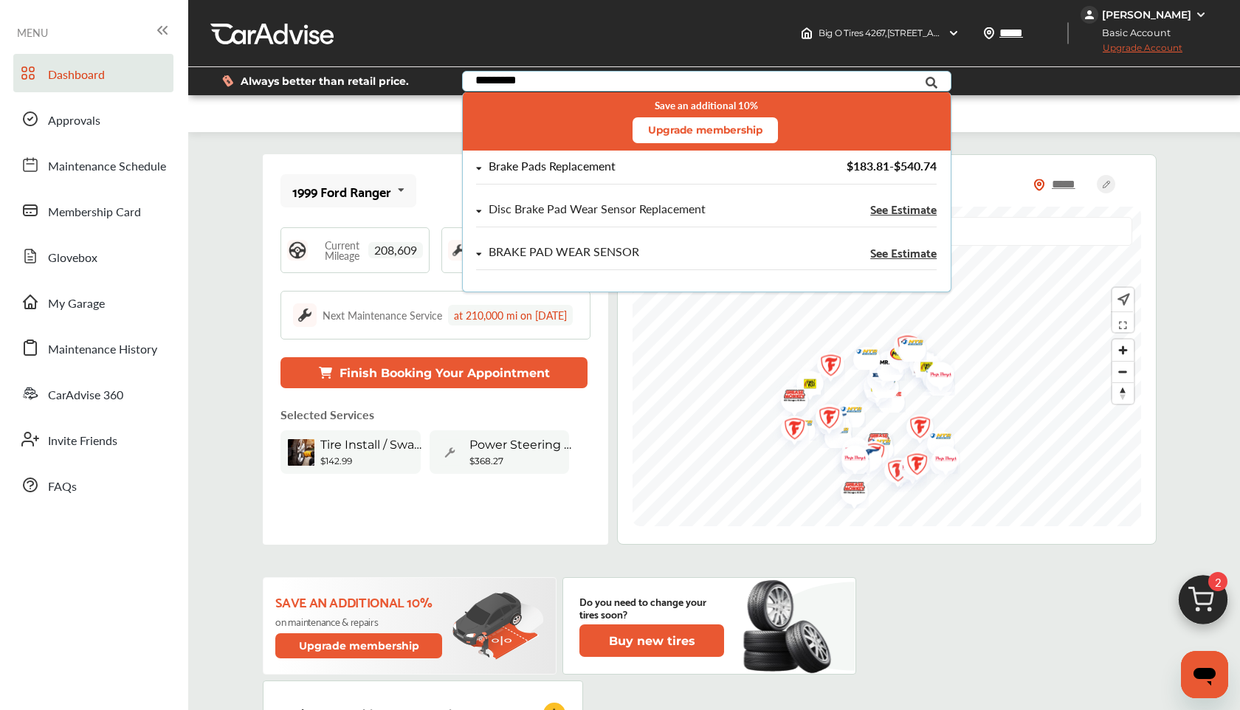
type input "*********"
click at [483, 172] on div "Brake Pads Replacement" at bounding box center [638, 166] width 323 height 13
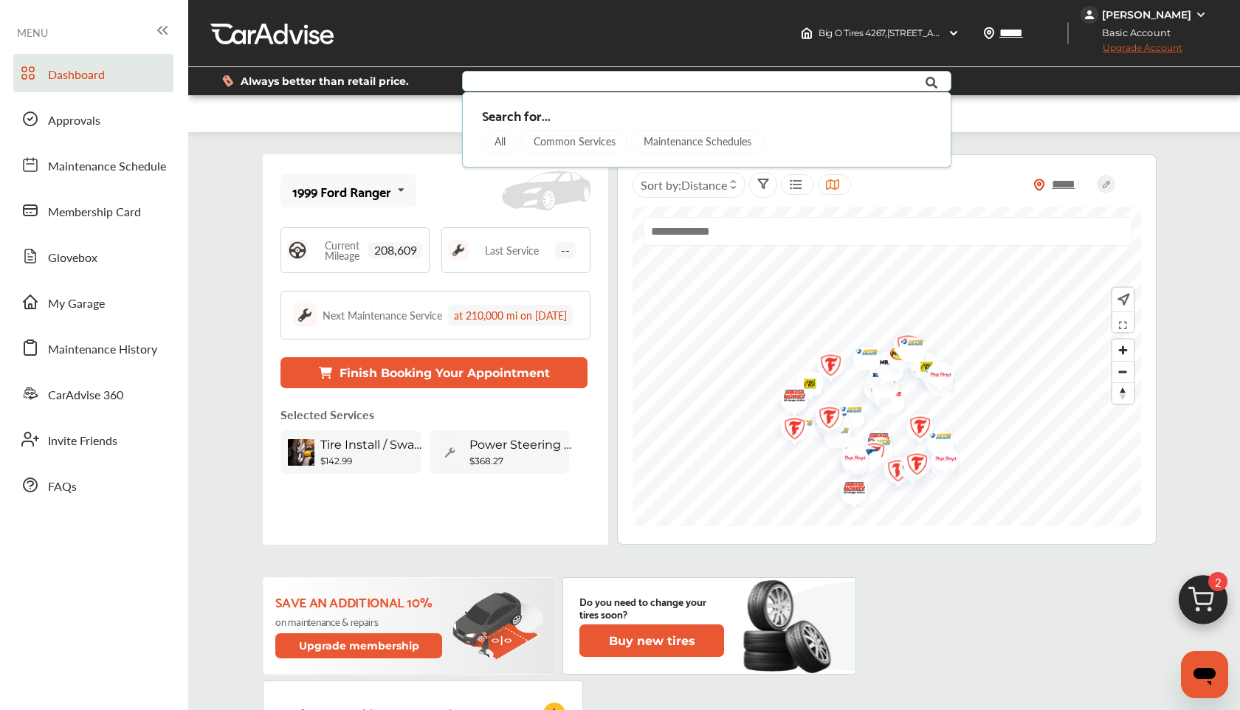
click at [1202, 603] on img at bounding box center [1203, 603] width 71 height 71
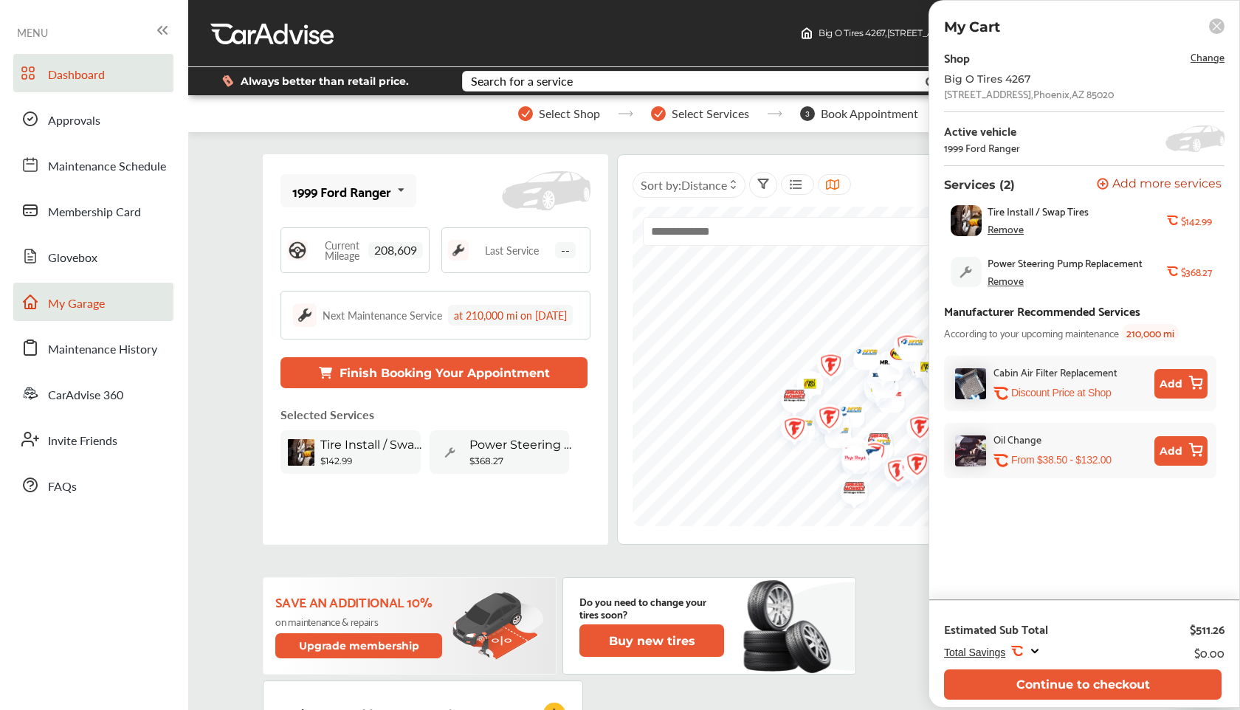
click at [95, 298] on span "My Garage" at bounding box center [76, 304] width 57 height 19
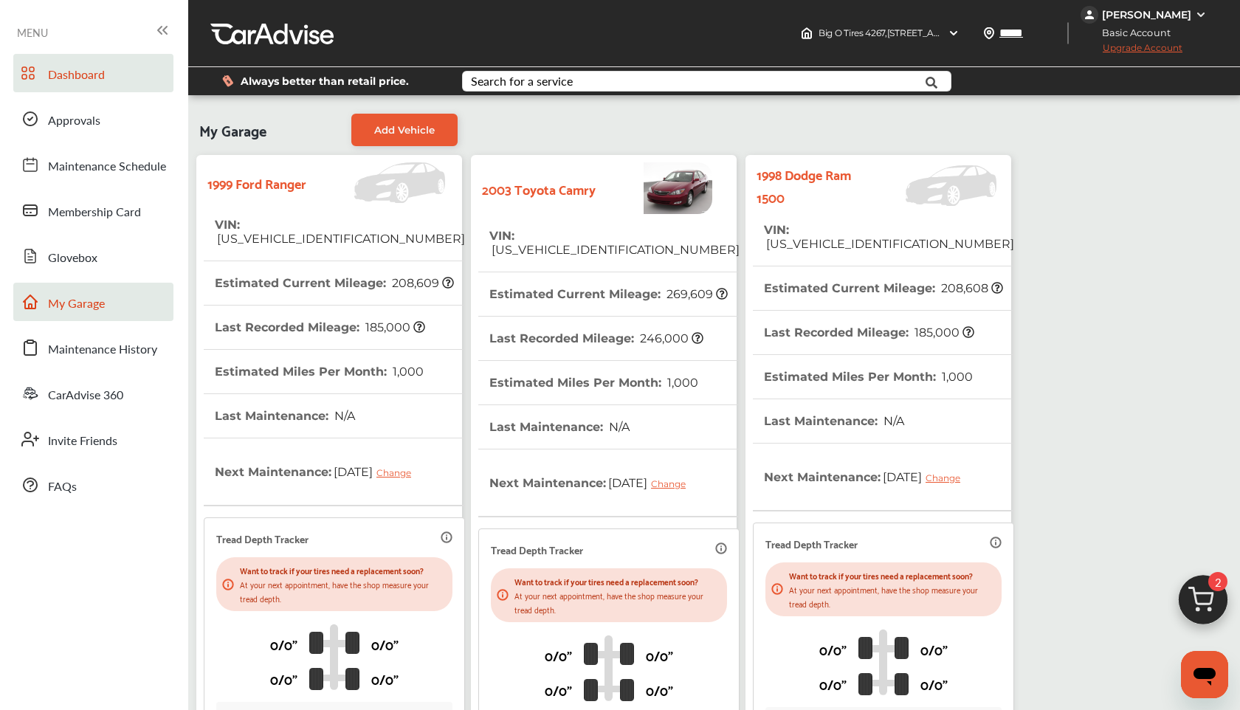
click at [97, 86] on link "Dashboard" at bounding box center [93, 73] width 160 height 38
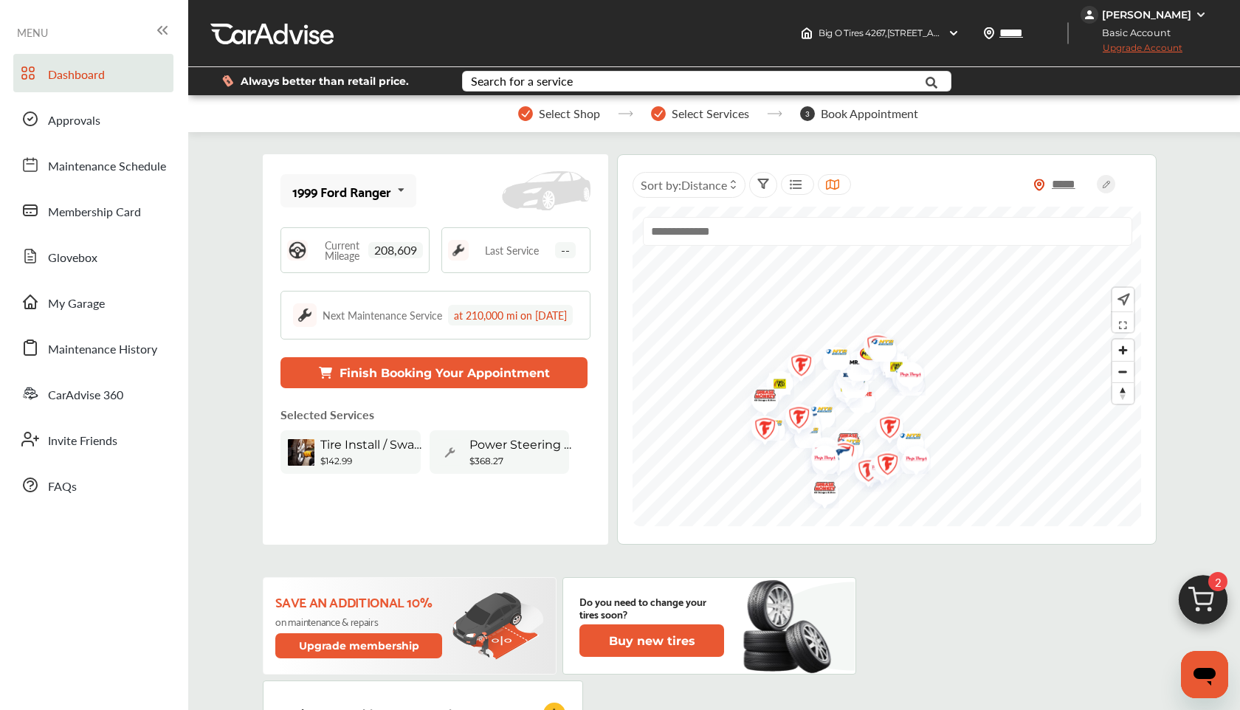
click at [1207, 597] on img at bounding box center [1203, 603] width 71 height 71
click at [1195, 598] on img at bounding box center [1203, 603] width 71 height 71
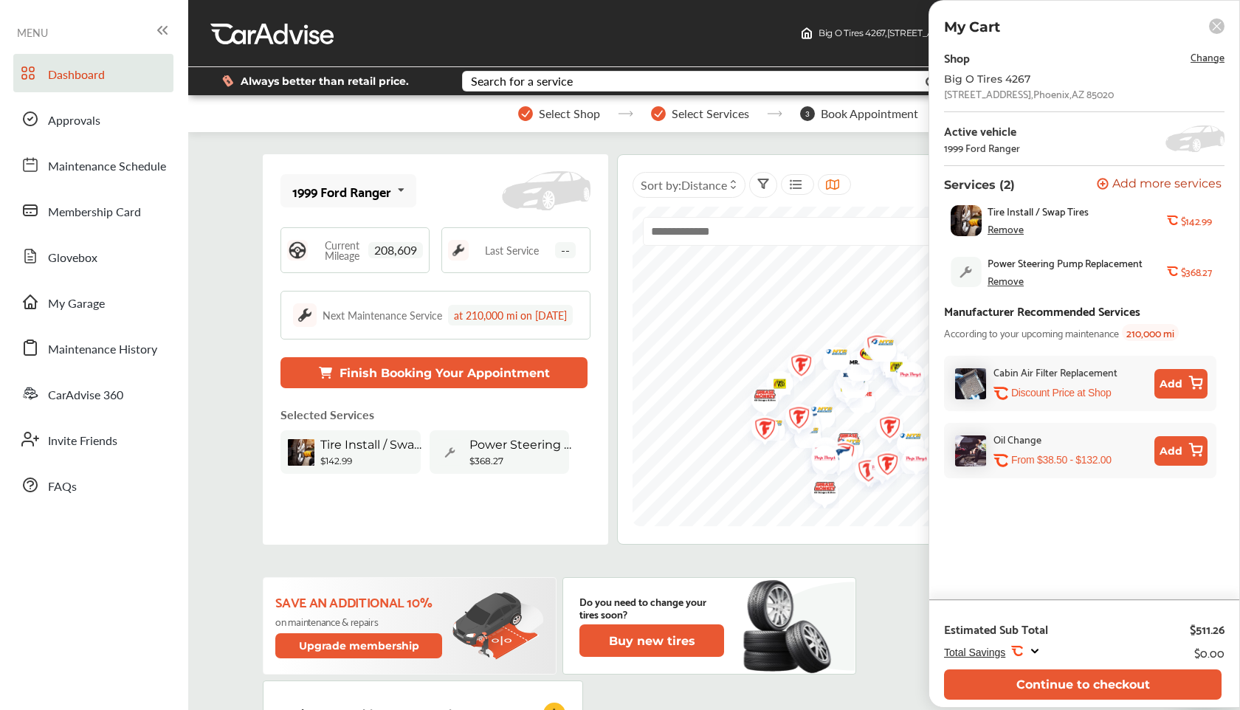
click at [1008, 281] on div "Remove" at bounding box center [1006, 281] width 36 height 12
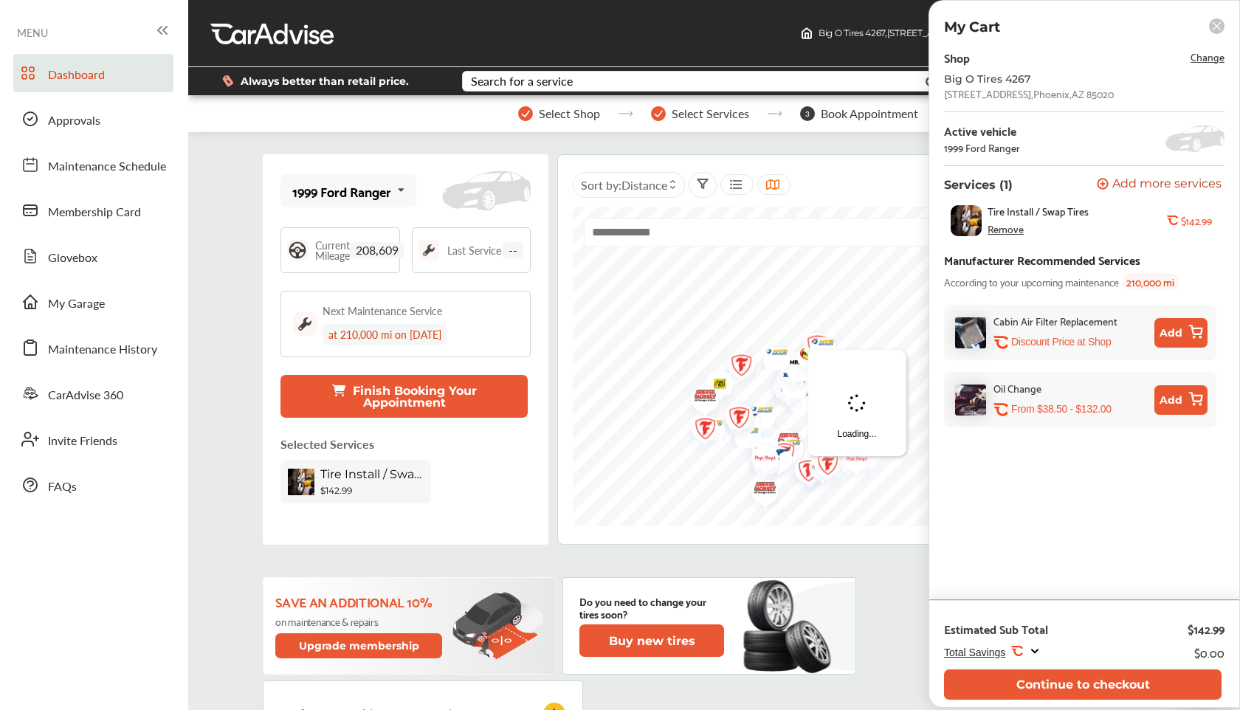
click at [1004, 227] on div "Remove" at bounding box center [1006, 229] width 36 height 12
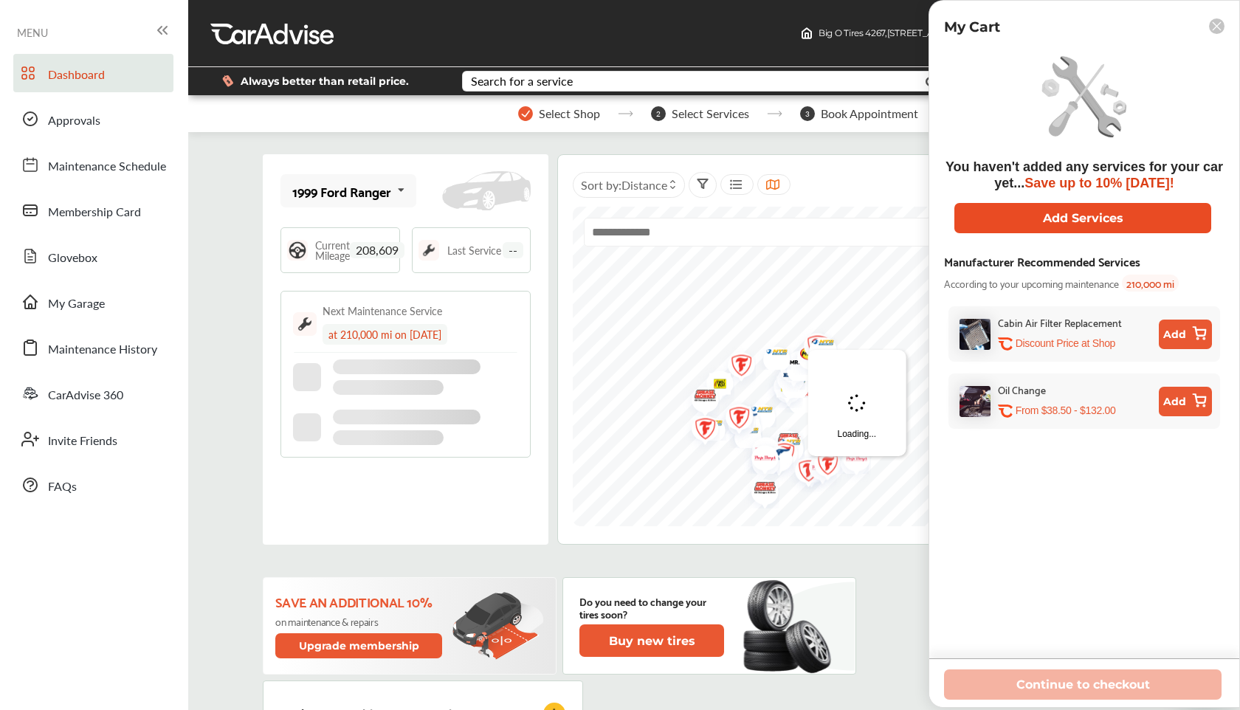
click at [1129, 217] on button "Add Services" at bounding box center [1083, 218] width 257 height 30
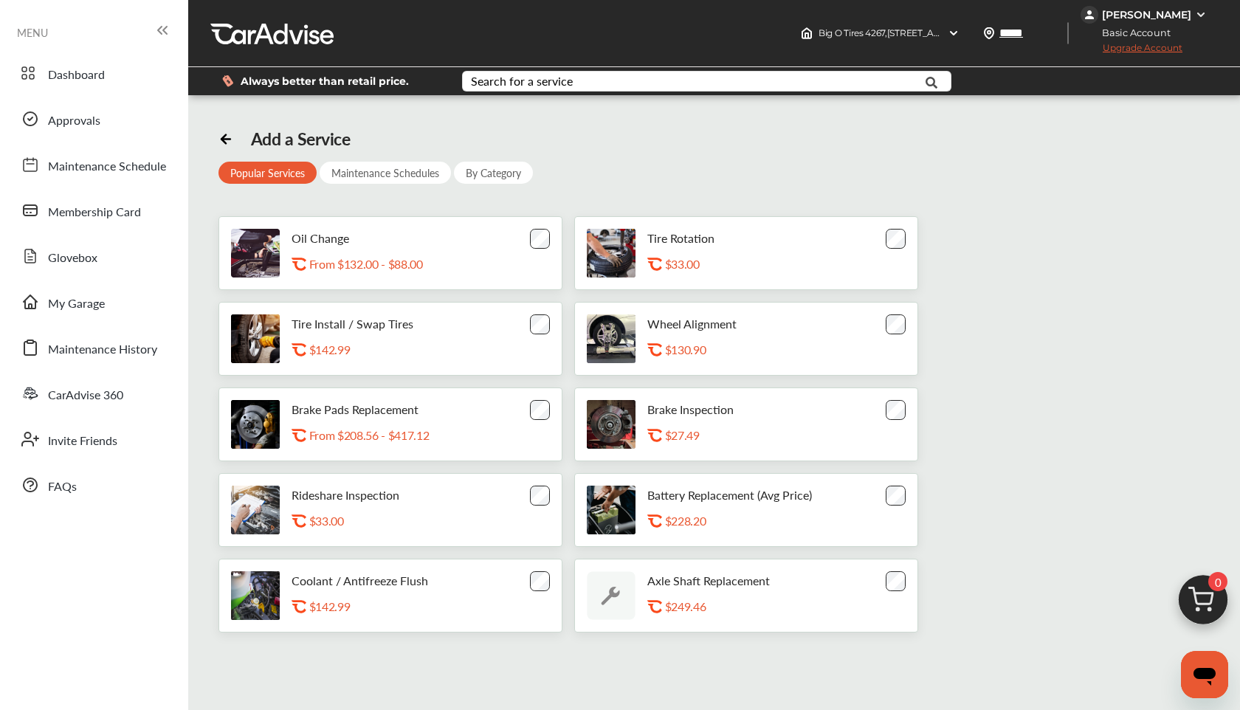
click at [393, 166] on div "Maintenance Schedules" at bounding box center [385, 173] width 131 height 22
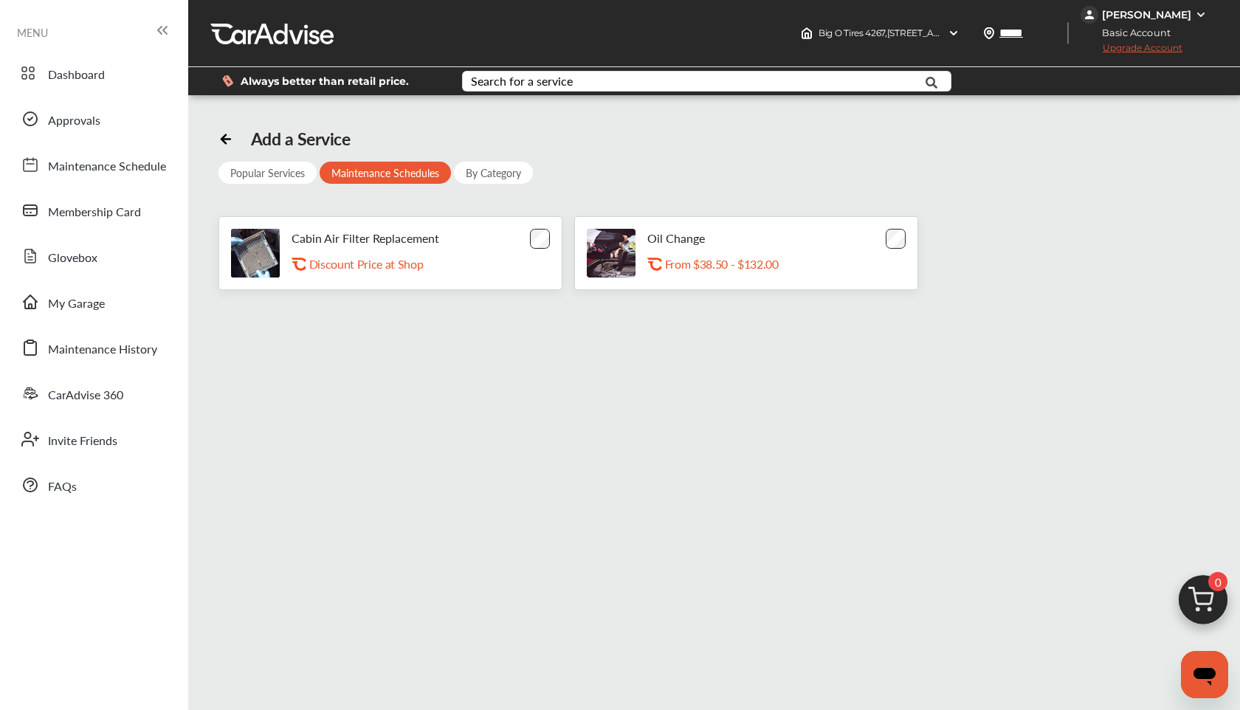
click at [495, 168] on div "By Category" at bounding box center [493, 173] width 79 height 22
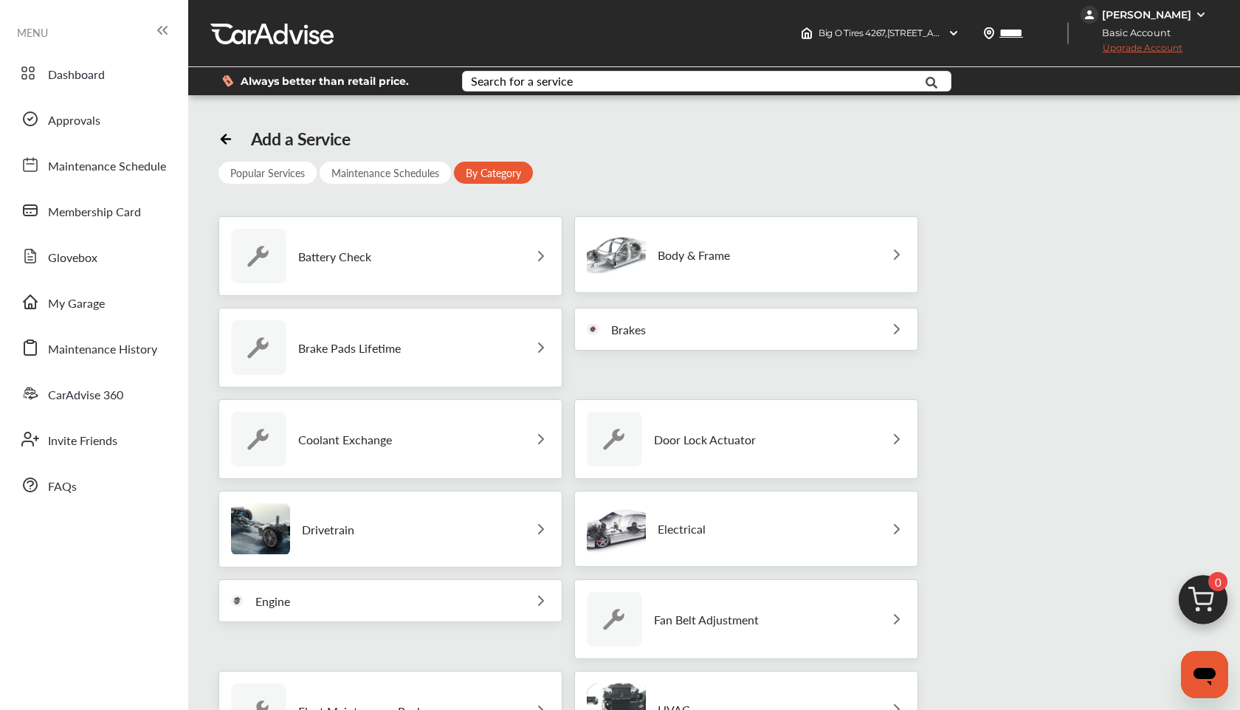
click at [701, 340] on div "Brakes" at bounding box center [746, 329] width 344 height 43
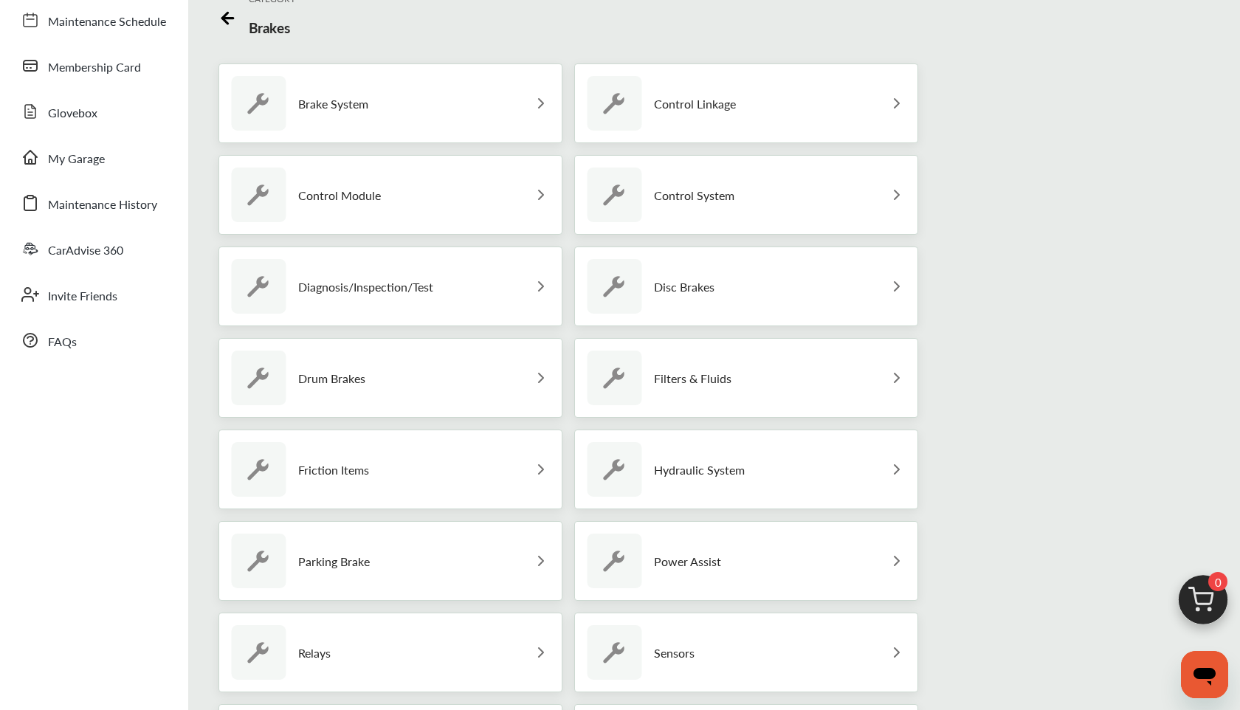
scroll to position [98, 0]
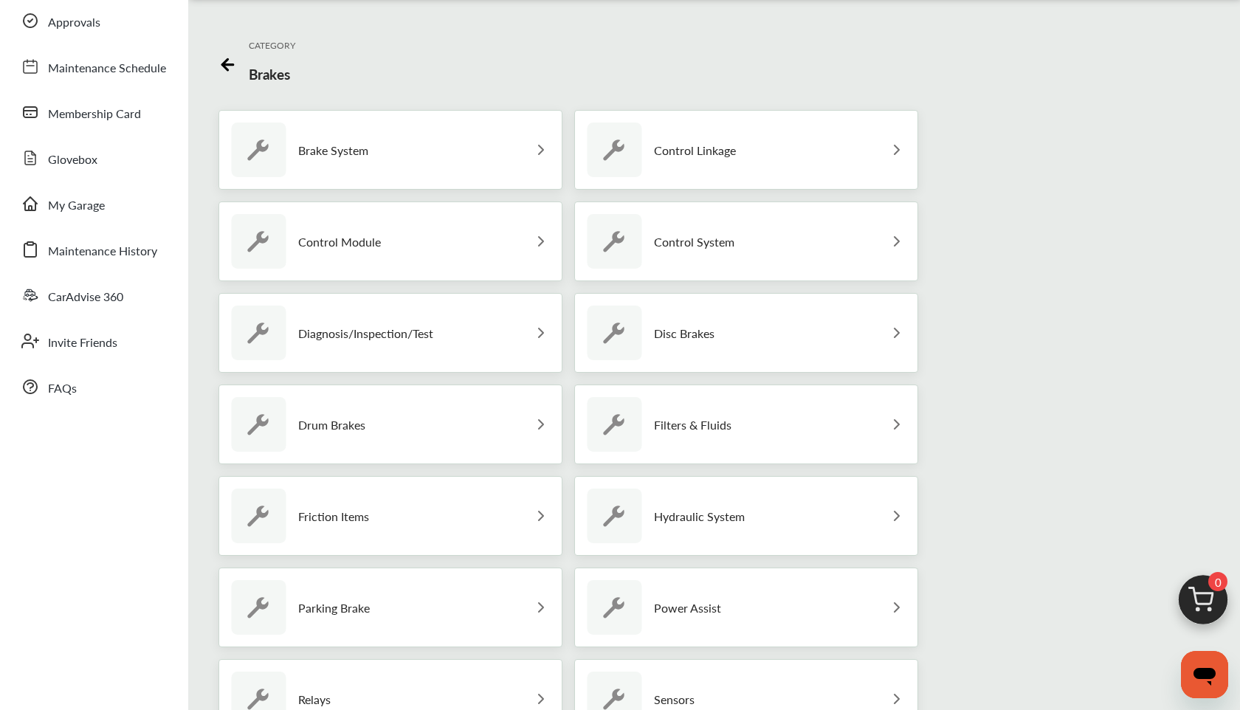
click at [543, 151] on img at bounding box center [541, 150] width 18 height 18
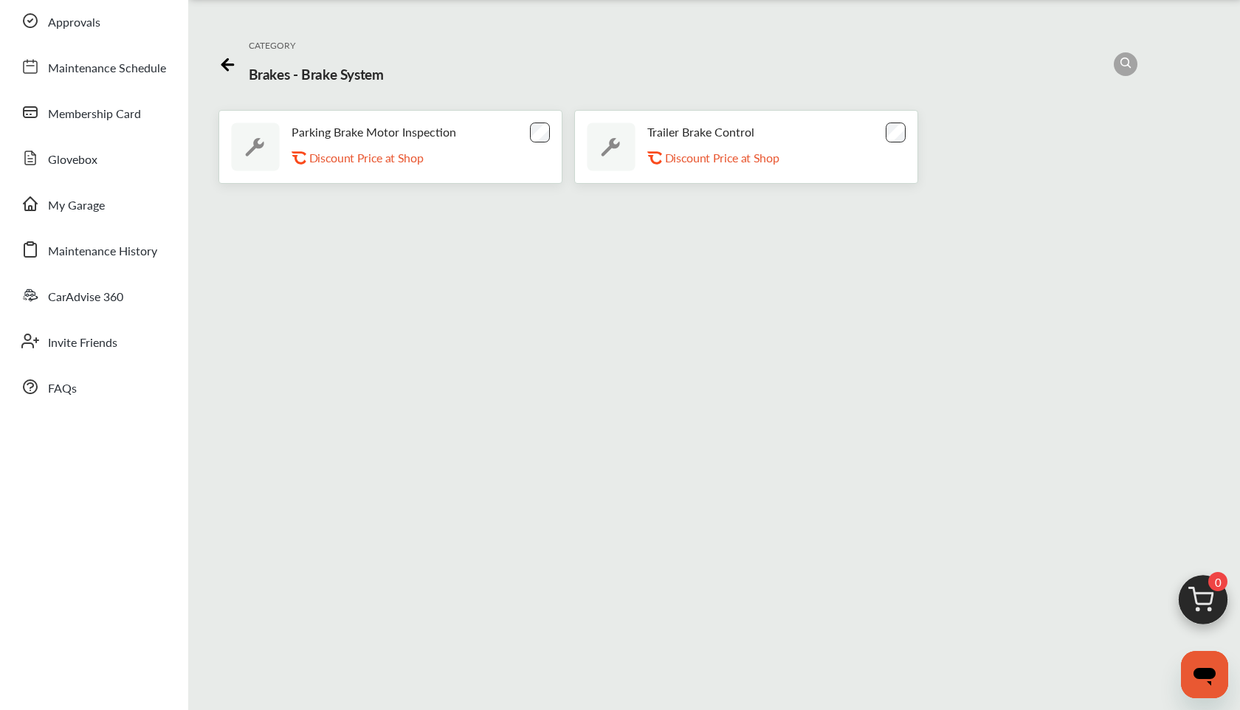
click at [225, 74] on div at bounding box center [228, 64] width 18 height 22
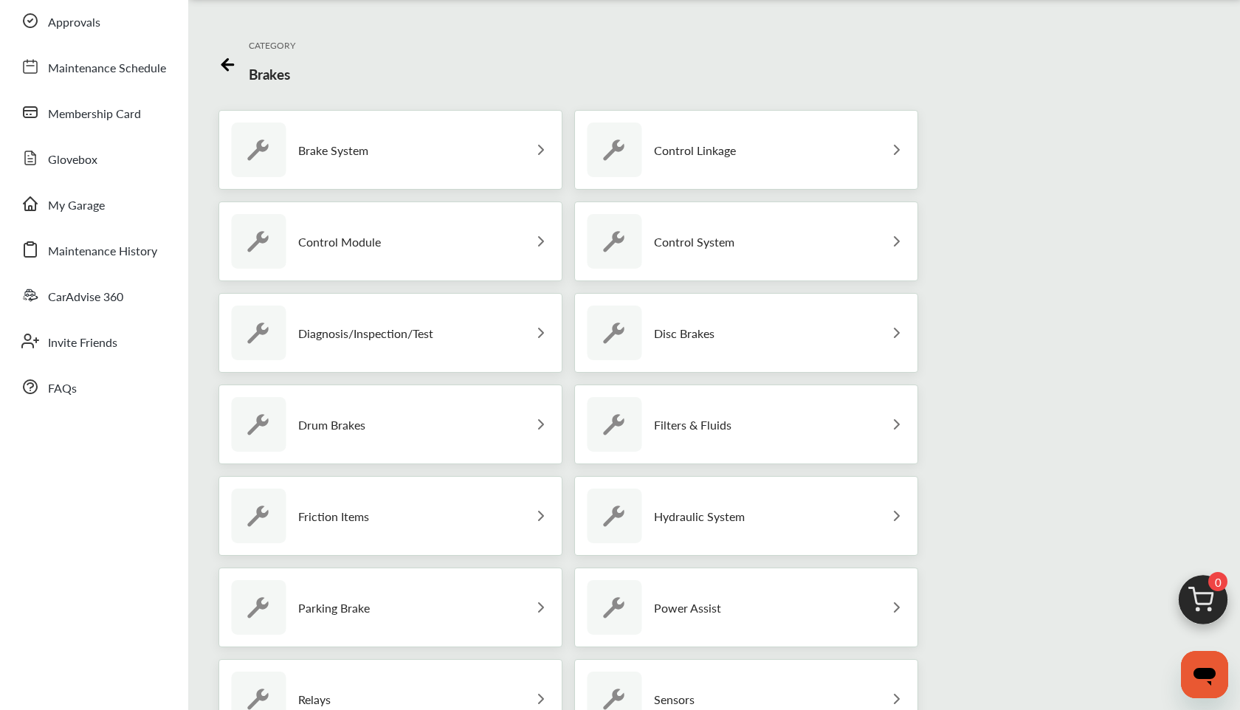
click at [225, 69] on icon at bounding box center [224, 64] width 5 height 11
